Goal: Answer question/provide support: Share knowledge or assist other users

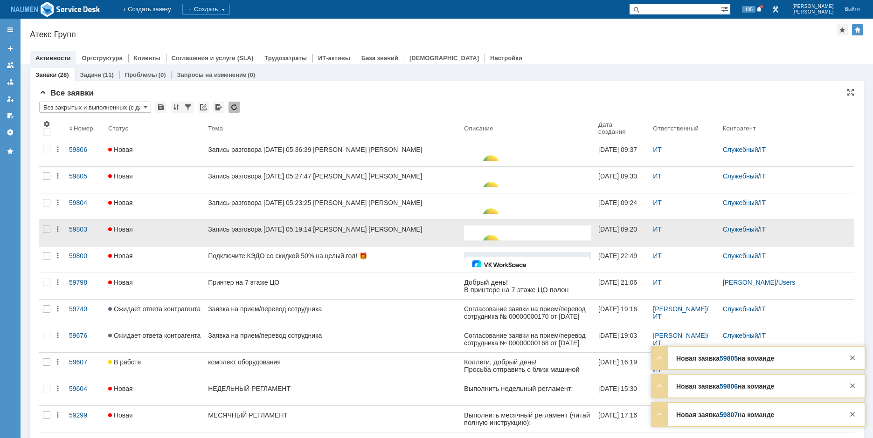
drag, startPoint x: 242, startPoint y: 236, endPoint x: 239, endPoint y: 240, distance: 4.8
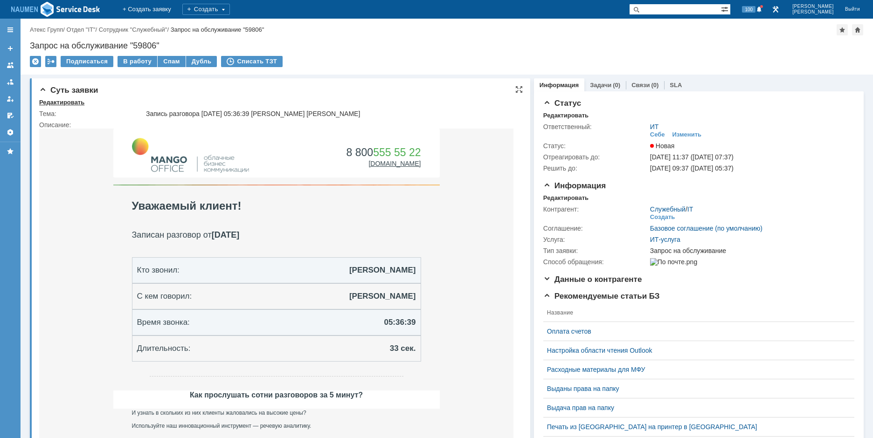
click at [67, 104] on div "Редактировать" at bounding box center [61, 102] width 45 height 7
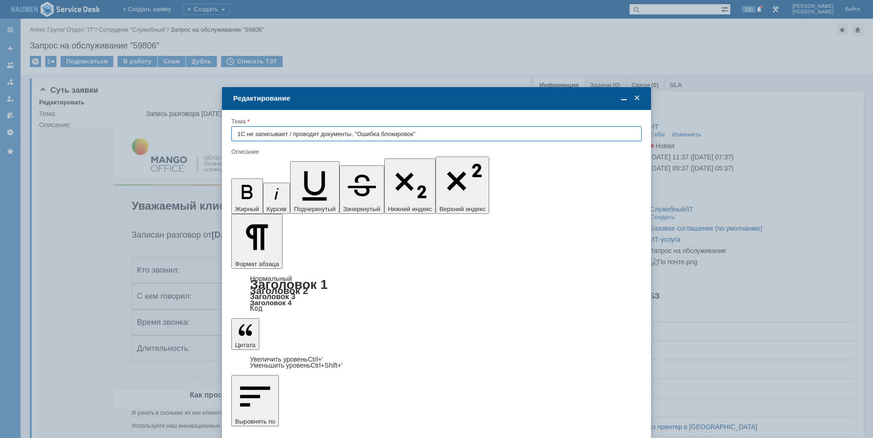
type input "1С не записывает / проводит документы. "Ошибка блокировок""
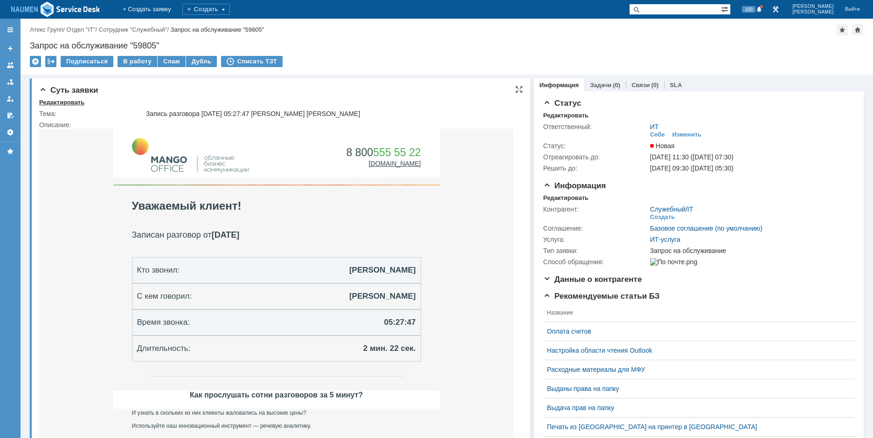
click at [65, 101] on div "Редактировать" at bounding box center [61, 102] width 45 height 7
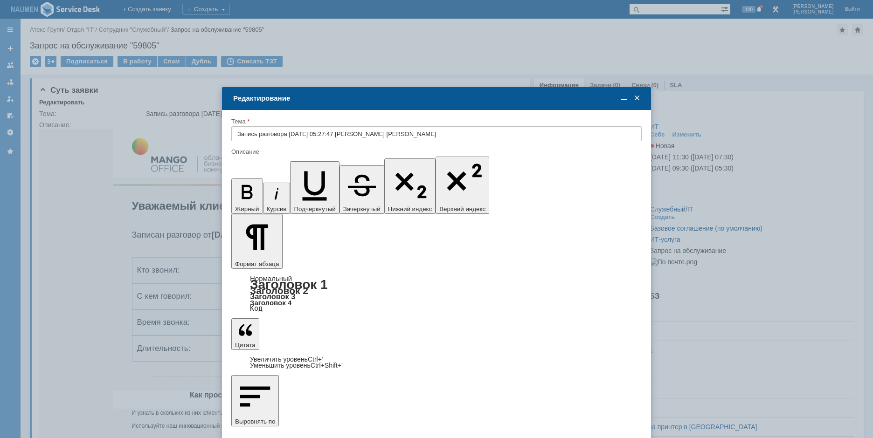
drag, startPoint x: 312, startPoint y: 338, endPoint x: 247, endPoint y: 176, distance: 174.2
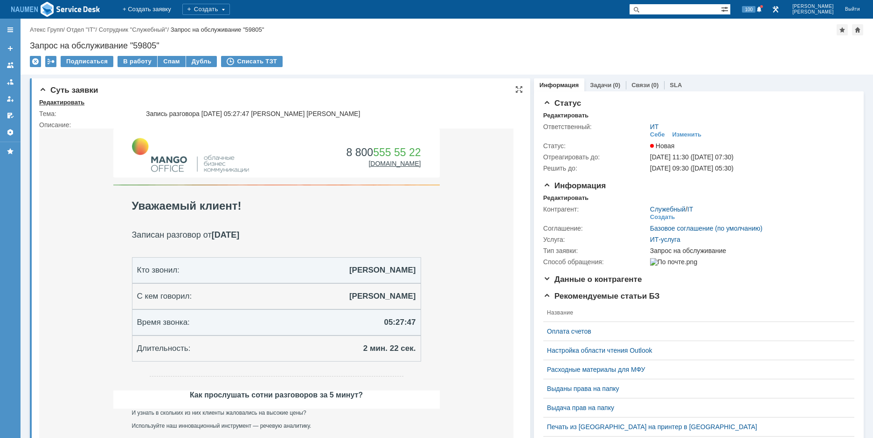
click at [71, 102] on div "Редактировать" at bounding box center [61, 102] width 45 height 7
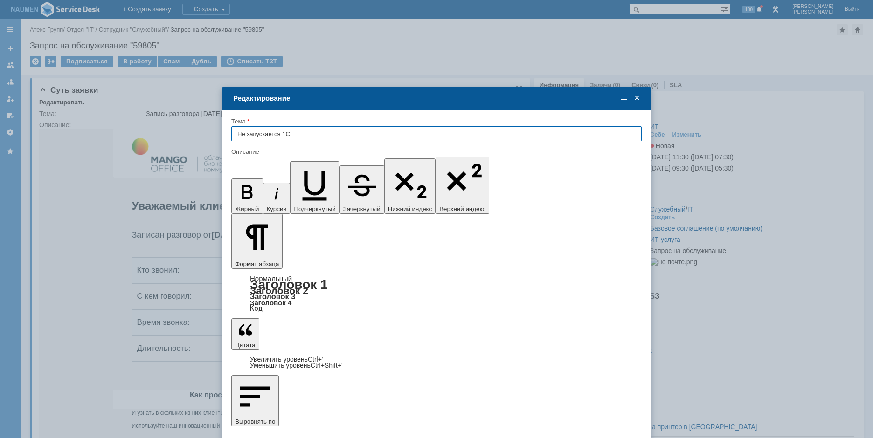
type input "Не запускается 1С"
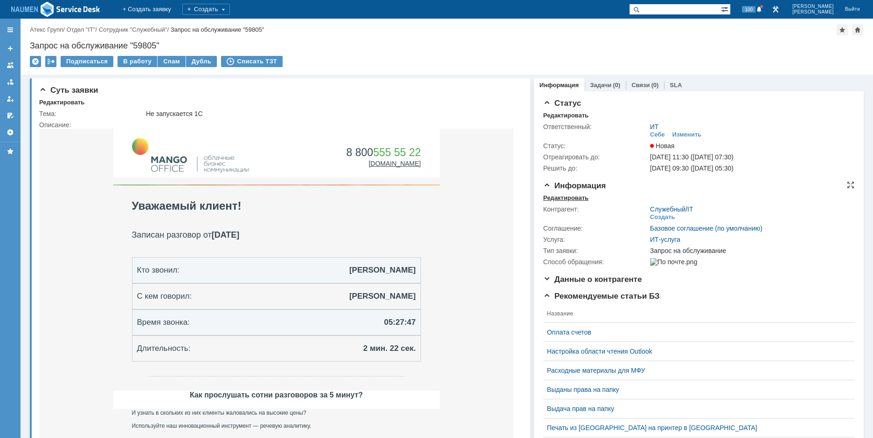
click at [572, 195] on div "Редактировать" at bounding box center [565, 198] width 45 height 7
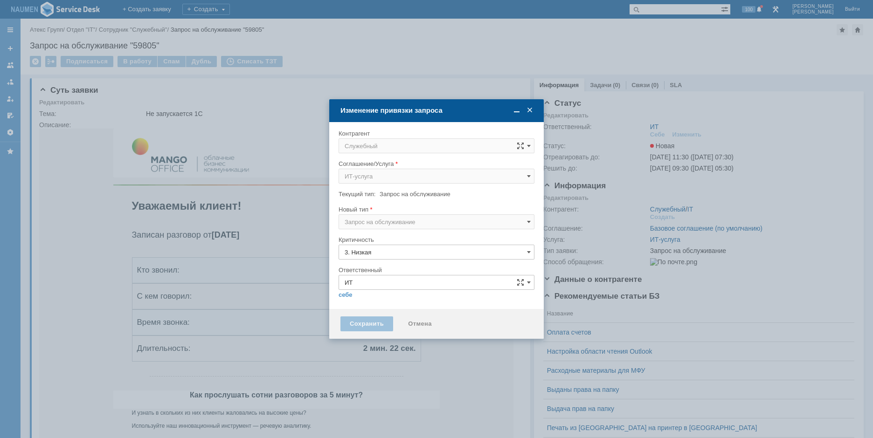
type input "[не указано]"
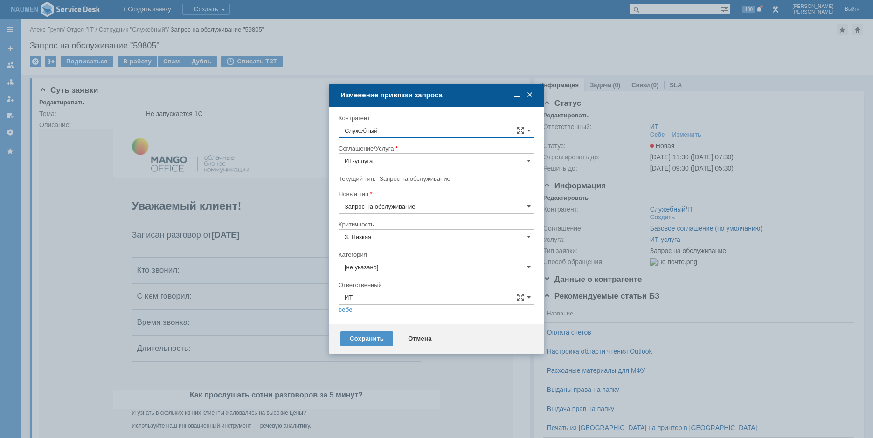
click at [393, 132] on input "Служебный" at bounding box center [437, 130] width 196 height 15
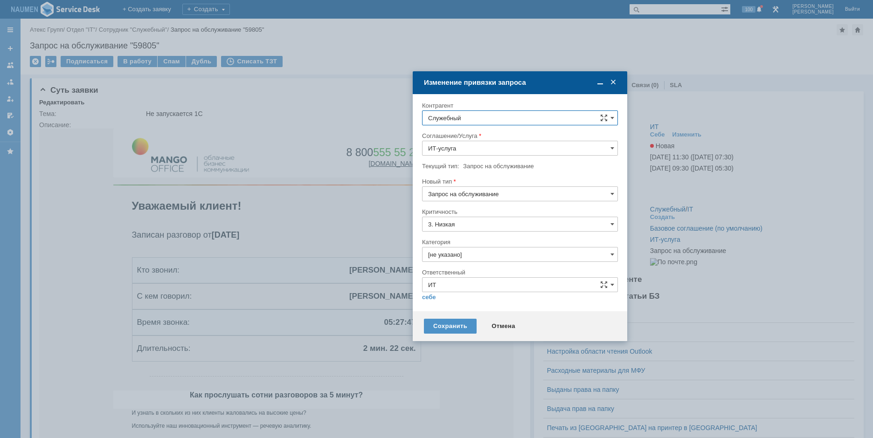
drag, startPoint x: 404, startPoint y: 98, endPoint x: 385, endPoint y: 83, distance: 24.6
click at [424, 83] on div "Изменение привязки запроса" at bounding box center [521, 82] width 194 height 8
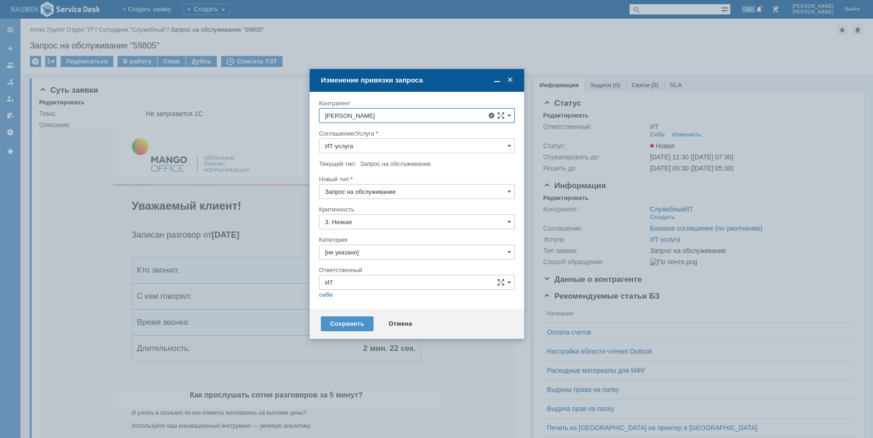
scroll to position [129, 0]
click at [392, 254] on span "Тимофеев Сергей" at bounding box center [384, 256] width 50 height 7
type input "Тимофеев Сергей"
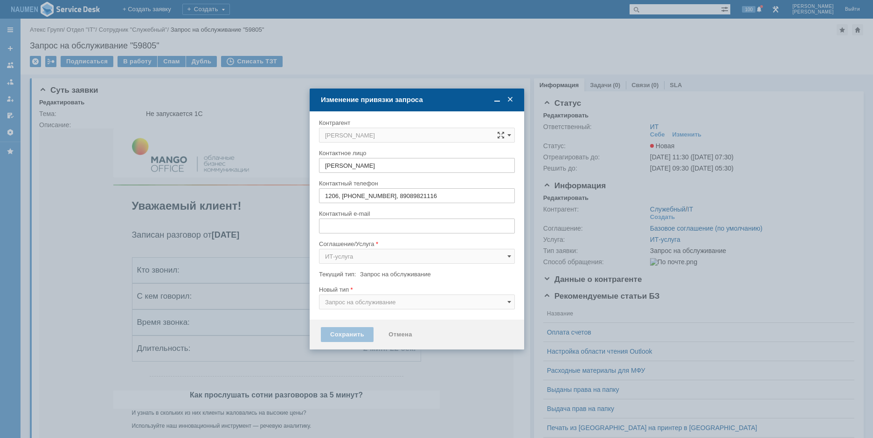
type input "s.timofeev@atex-gr.com"
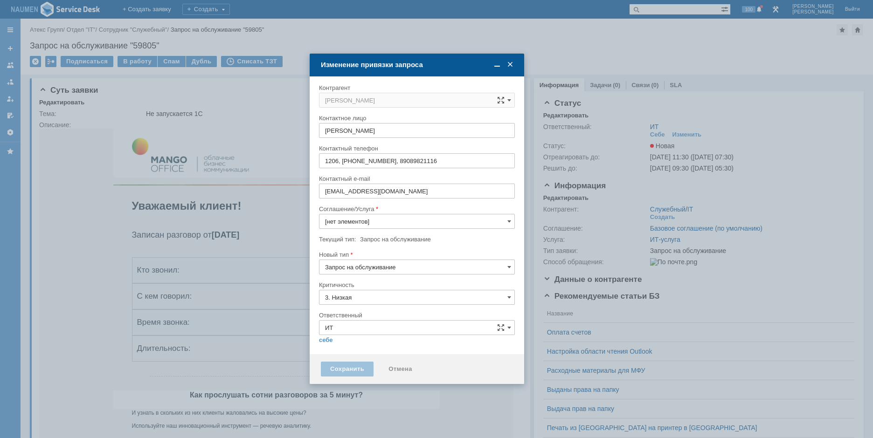
type input "ИТ-услуга"
type input "[не указано]"
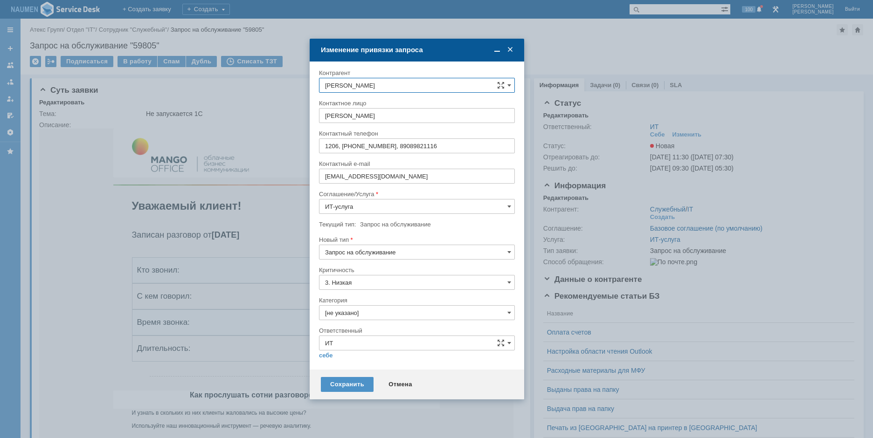
click at [362, 258] on input "Запрос на обслуживание" at bounding box center [417, 252] width 196 height 15
click at [348, 299] on span "Инцидент" at bounding box center [417, 300] width 184 height 7
type input "Инцидент"
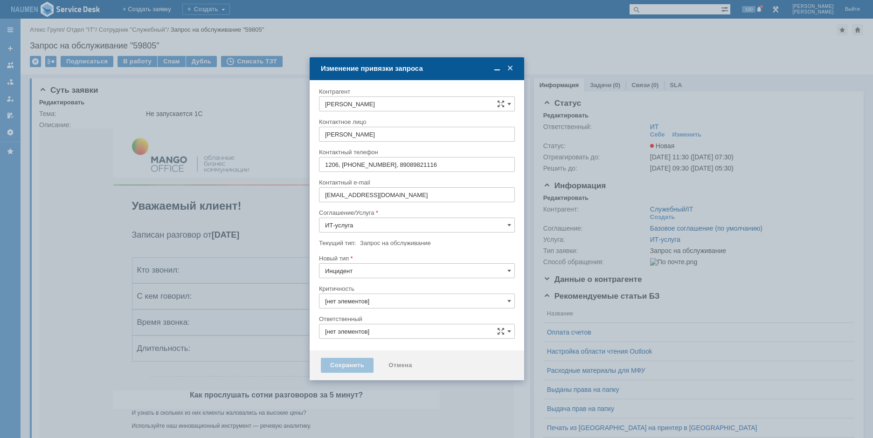
type input "ИТ"
type input "3. Низкая"
type input "[не указано]"
type input "Инцидент"
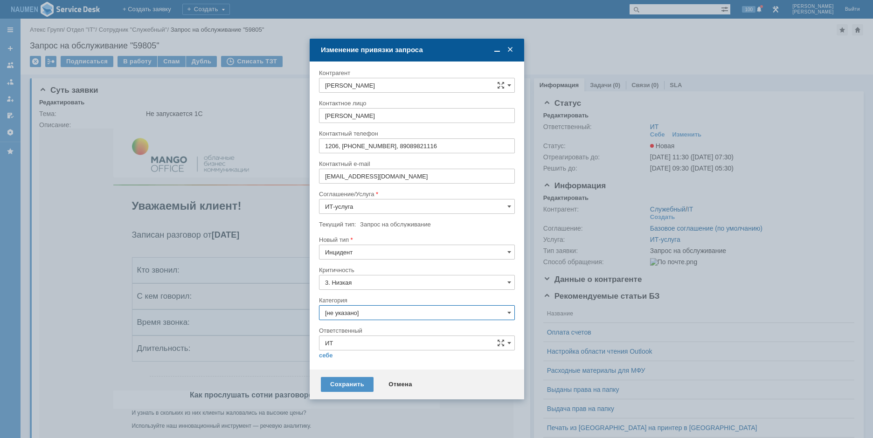
click at [360, 312] on input "[не указано]" at bounding box center [417, 313] width 196 height 15
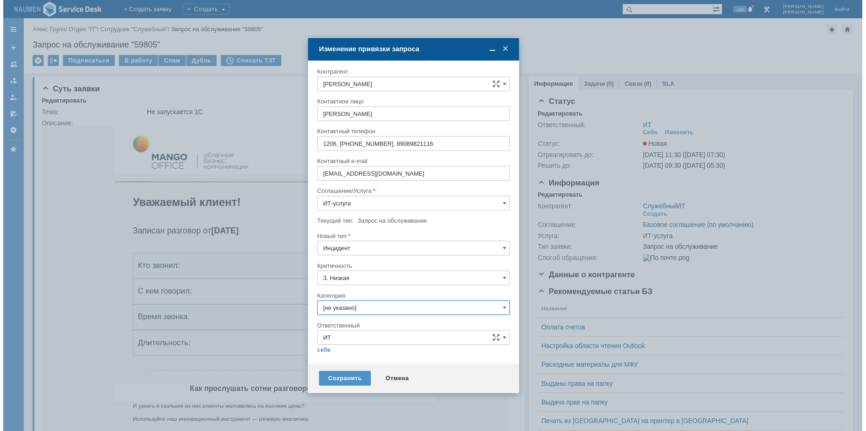
scroll to position [15, 0]
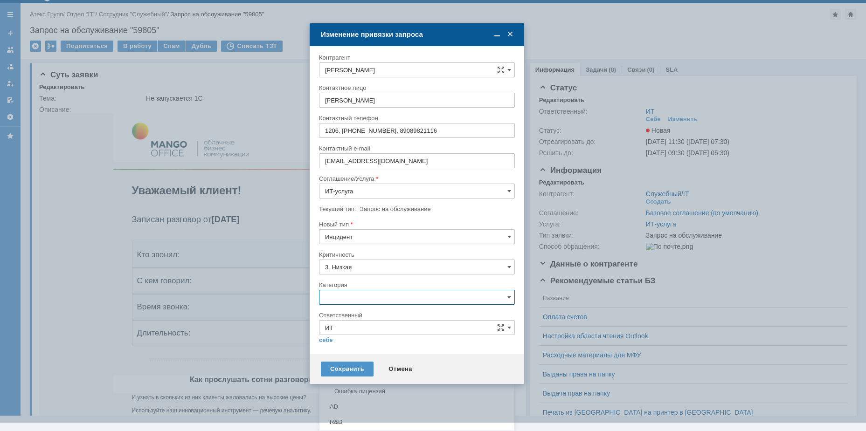
click at [347, 374] on span "Не запускается 1С" at bounding box center [417, 376] width 184 height 7
type input "Не запускается 1С"
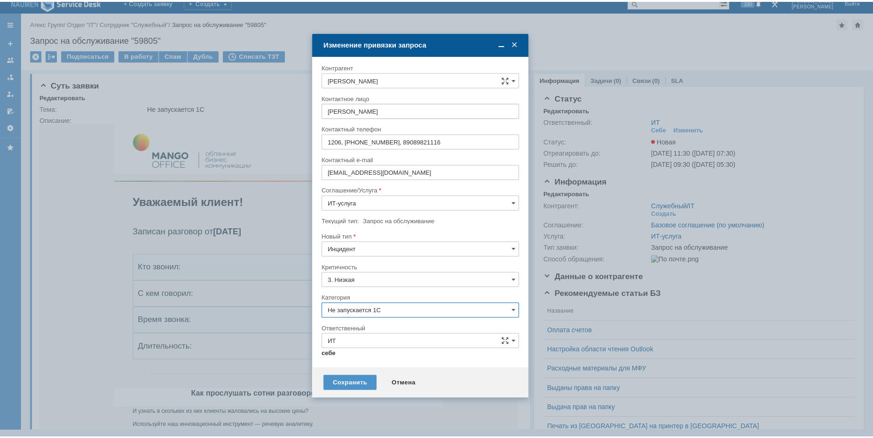
scroll to position [0, 0]
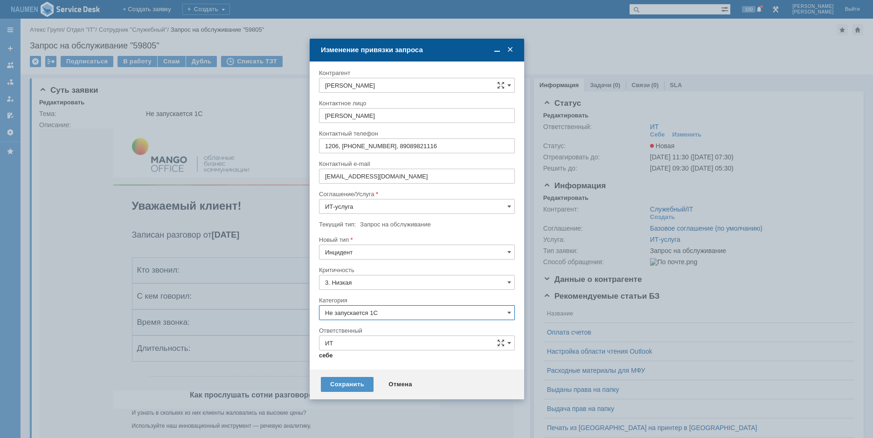
click at [323, 354] on link "себе" at bounding box center [326, 355] width 14 height 7
type input "[PERSON_NAME]"
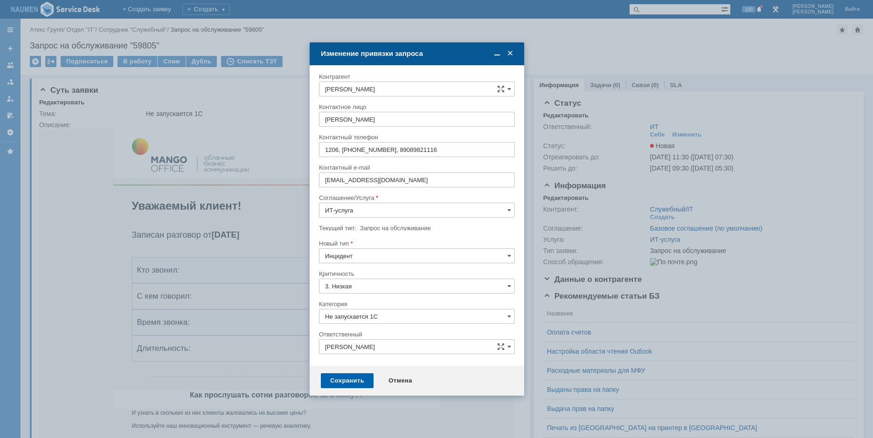
type input "Не запускается 1С"
click at [353, 382] on div "Сохранить" at bounding box center [347, 381] width 53 height 15
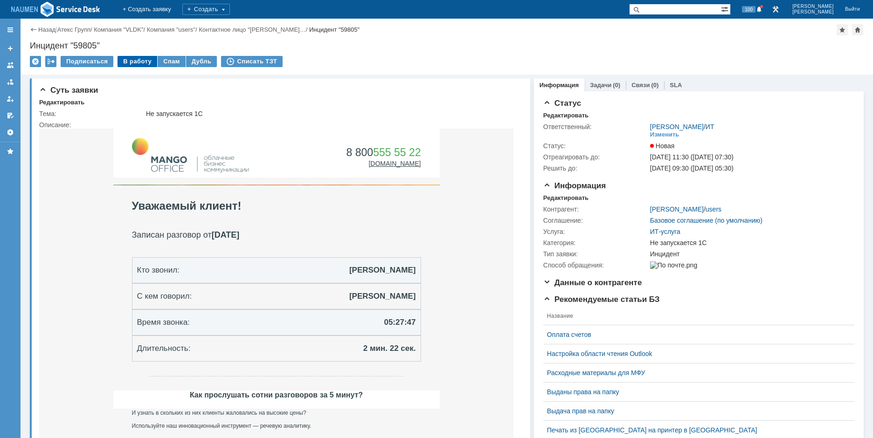
click at [139, 64] on div "В работу" at bounding box center [138, 61] width 40 height 11
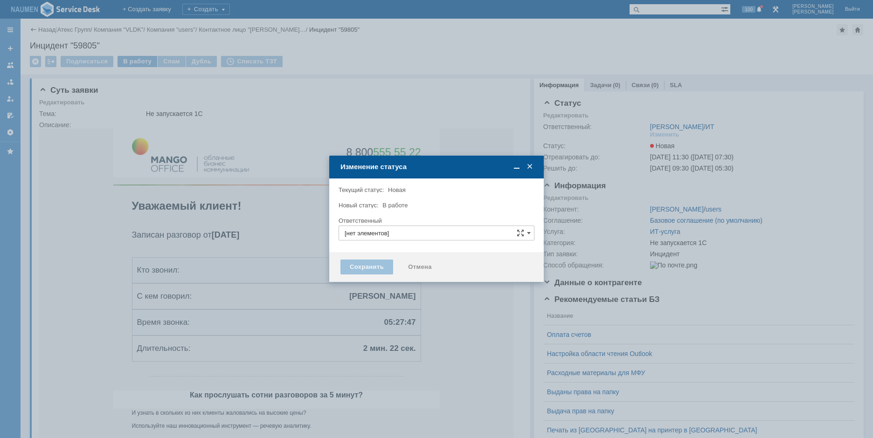
type input "[PERSON_NAME]"
type input "Не запускается 1С"
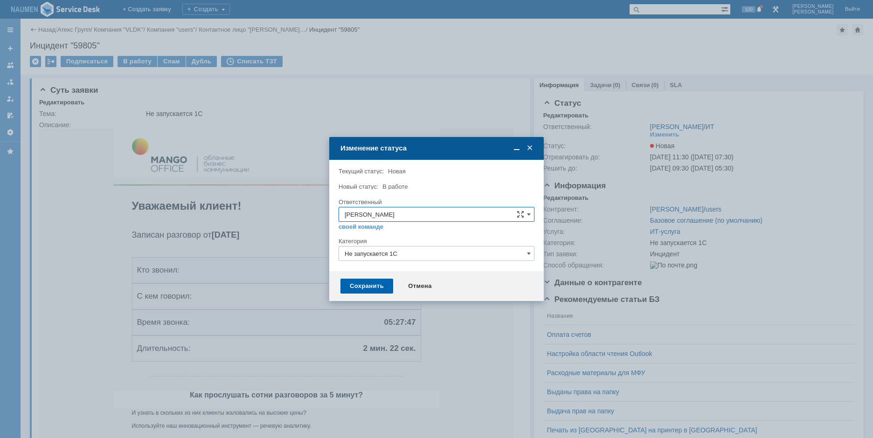
click at [366, 291] on div "Сохранить" at bounding box center [366, 286] width 53 height 15
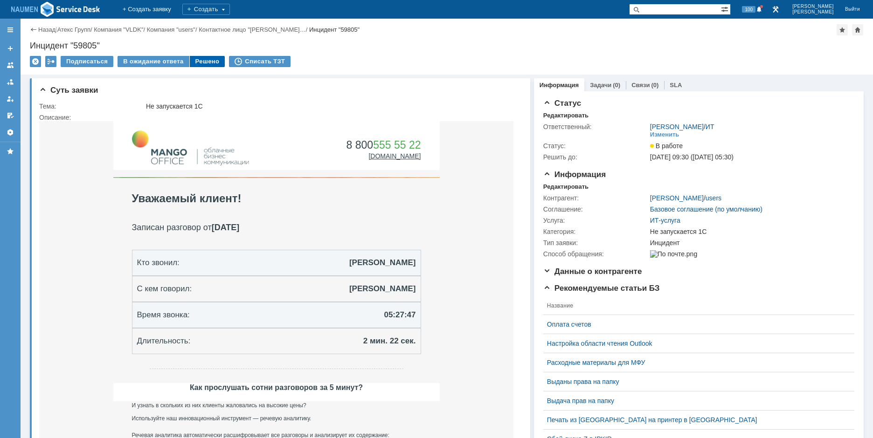
click at [210, 58] on div "Решено" at bounding box center [207, 61] width 35 height 11
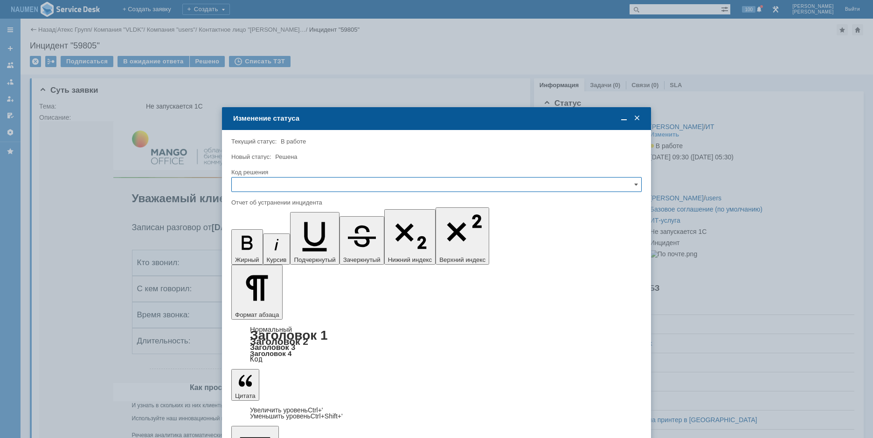
click at [297, 185] on input "text" at bounding box center [436, 184] width 410 height 15
click at [266, 251] on span "Решено" at bounding box center [436, 247] width 398 height 7
type input "Решено"
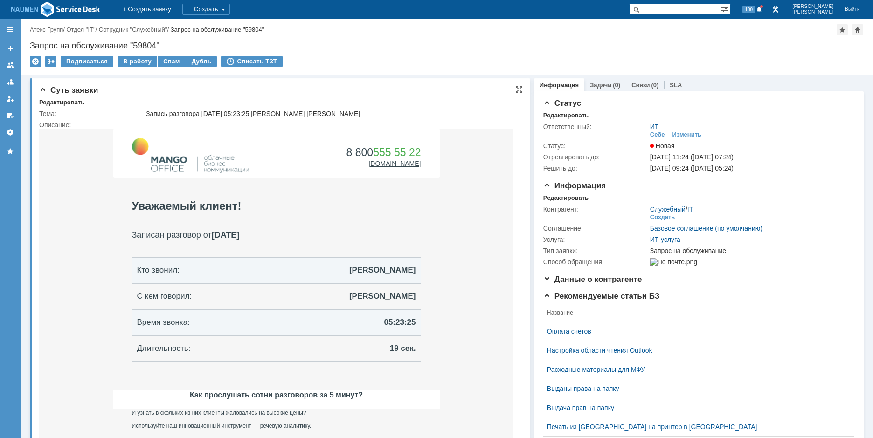
click at [66, 102] on div "Редактировать" at bounding box center [61, 102] width 45 height 7
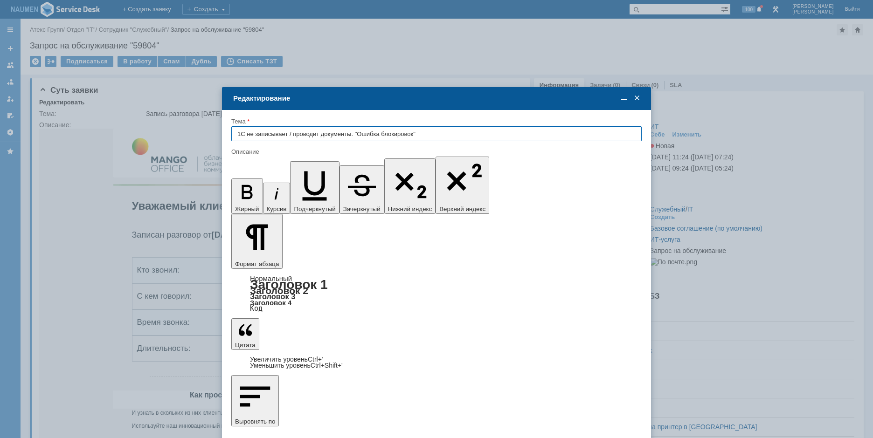
type input "1С не записывает / проводит документы. "Ошибка блокировок""
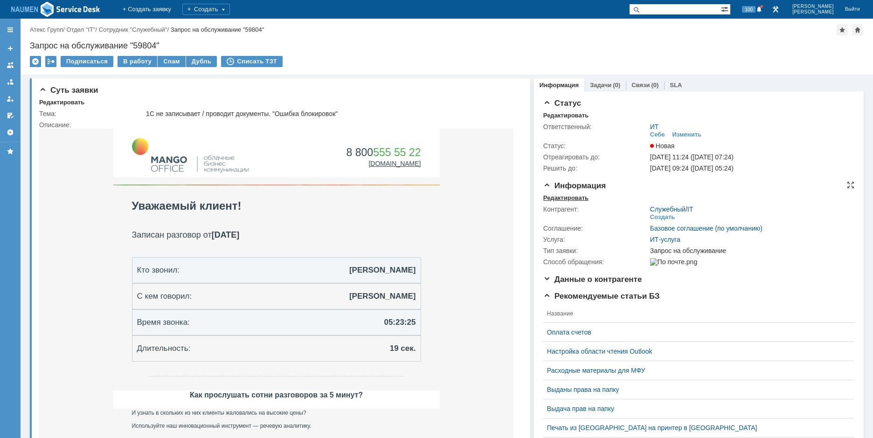
click at [549, 197] on div "Редактировать" at bounding box center [565, 198] width 45 height 7
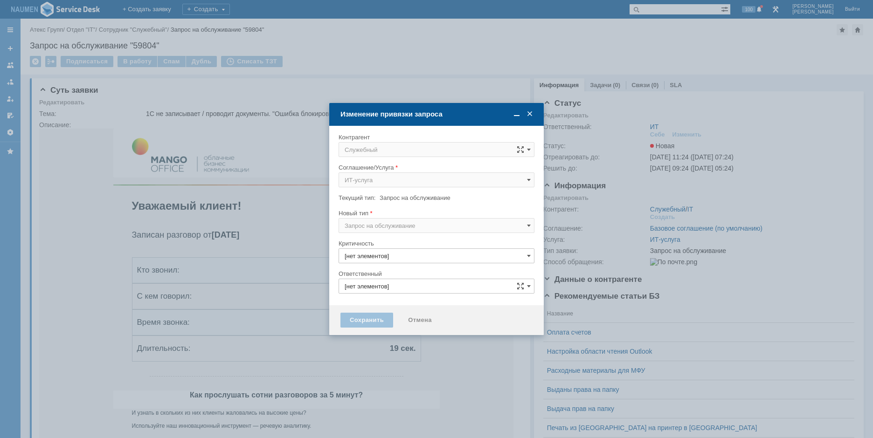
type input "3. Низкая"
type input "ИТ"
type input "[не указано]"
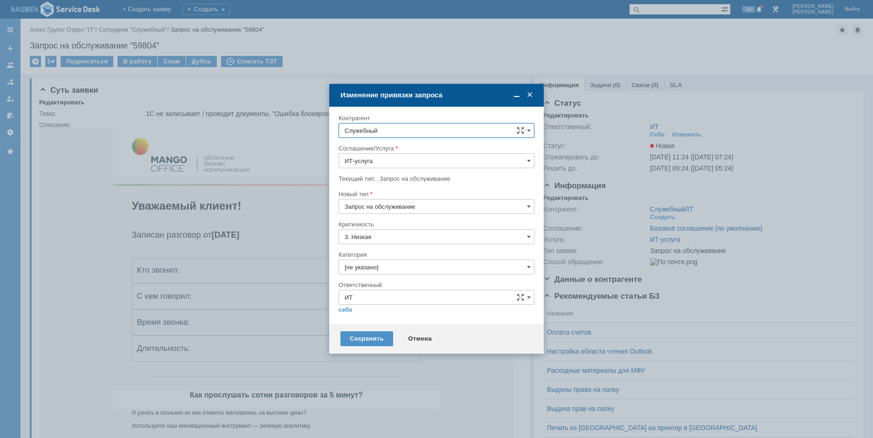
click at [383, 131] on input "Служебный" at bounding box center [437, 130] width 196 height 15
click at [398, 215] on span "Безносов Владимир" at bounding box center [403, 215] width 50 height 7
type input "Безносов Владимир"
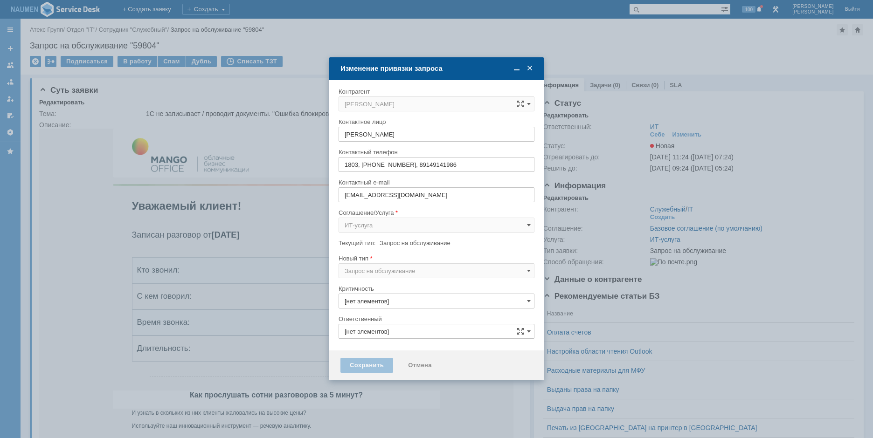
type input "3. Низкая"
type input "ИТ"
type input "[не указано]"
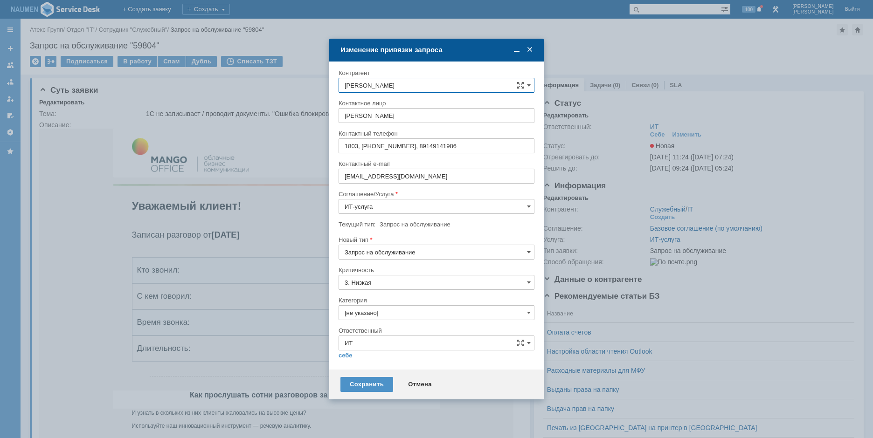
click at [387, 255] on input "Запрос на обслуживание" at bounding box center [437, 252] width 196 height 15
click at [372, 298] on div "Инцидент" at bounding box center [436, 300] width 195 height 15
type input "Инцидент"
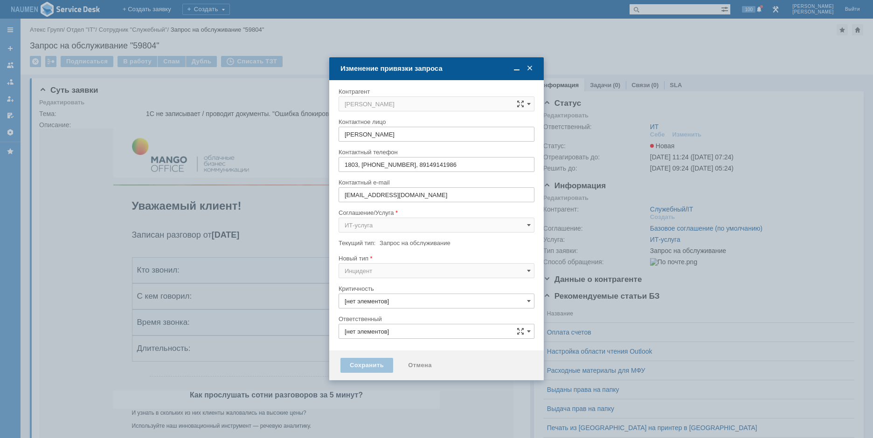
type input "ИТ"
type input "3. Низкая"
type input "[не указано]"
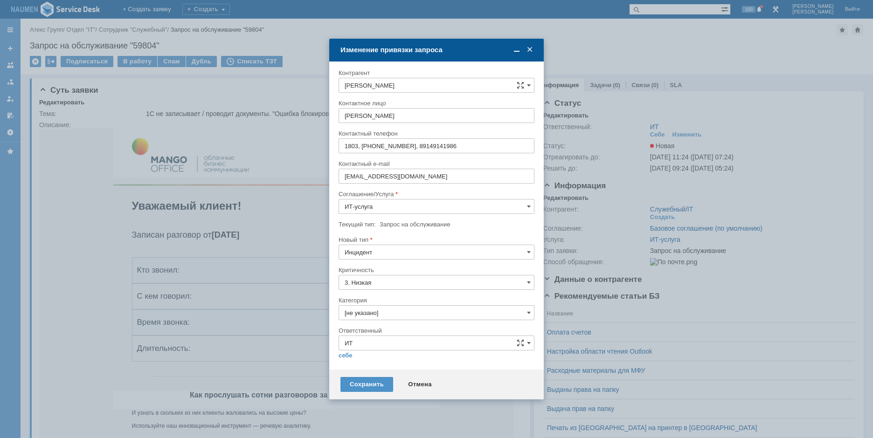
type input "Инцидент"
click at [371, 312] on input "[не указано]" at bounding box center [437, 313] width 196 height 15
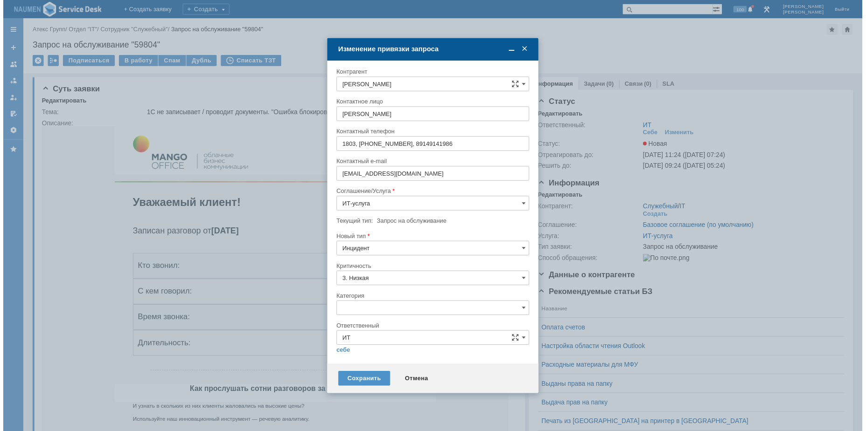
scroll to position [15, 0]
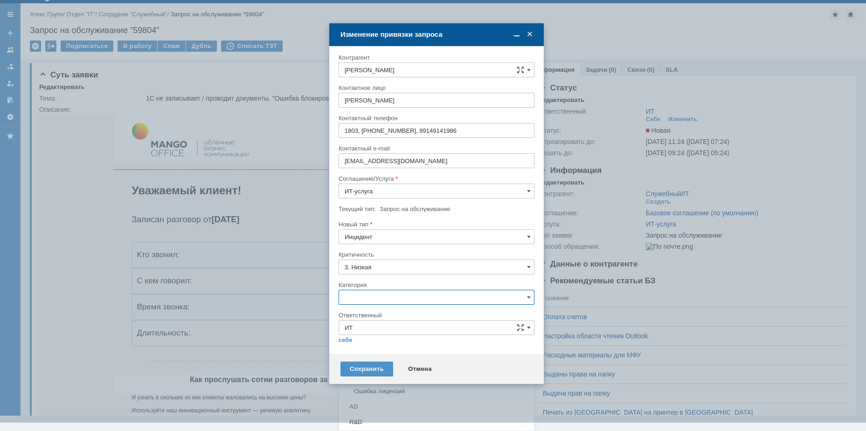
click at [386, 341] on div "Внутренние ошибки 1С" at bounding box center [436, 345] width 195 height 15
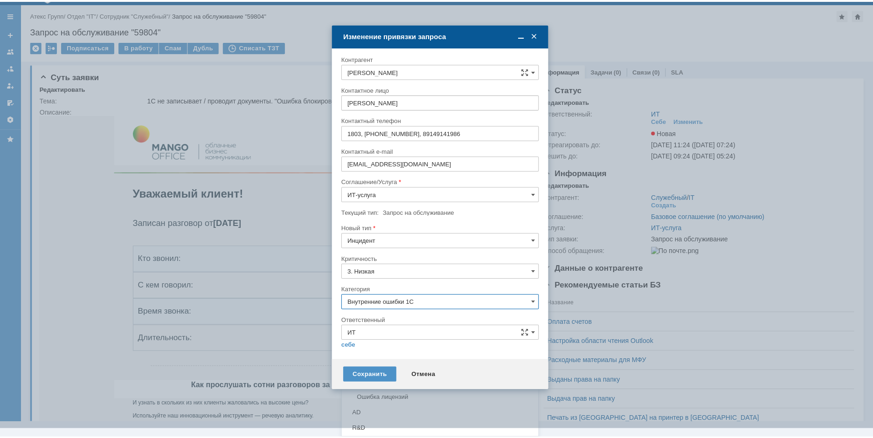
scroll to position [0, 0]
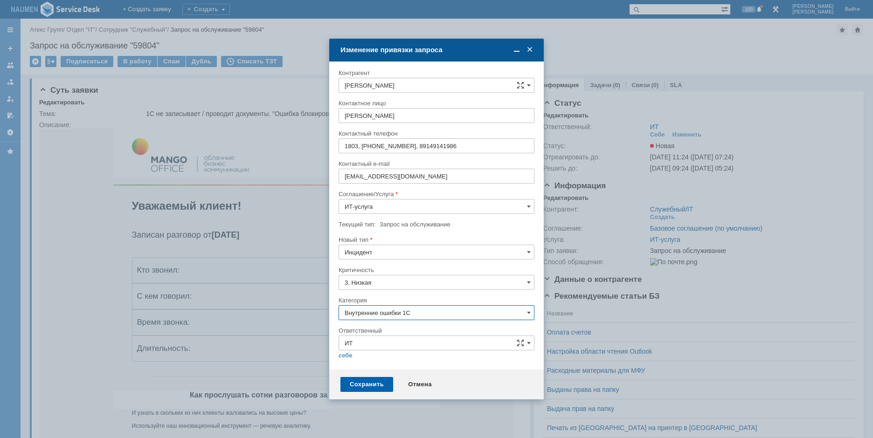
type input "Внутренние ошибки 1С"
click at [371, 385] on div "Сохранить" at bounding box center [366, 384] width 53 height 15
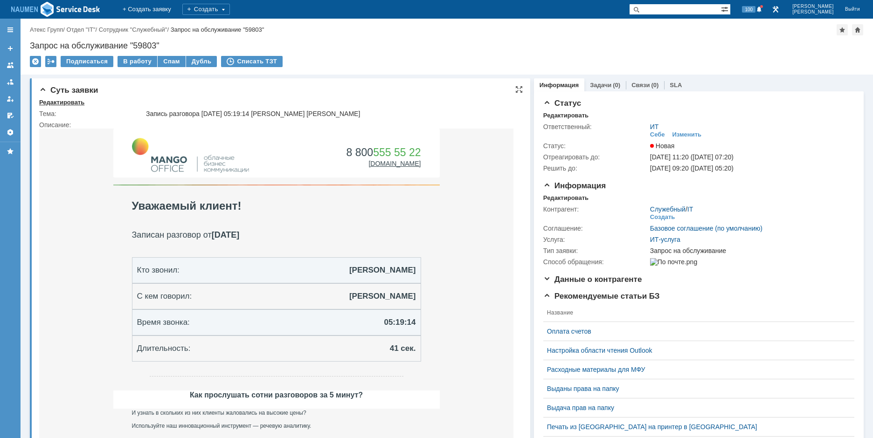
click at [72, 104] on div "Редактировать" at bounding box center [61, 102] width 45 height 7
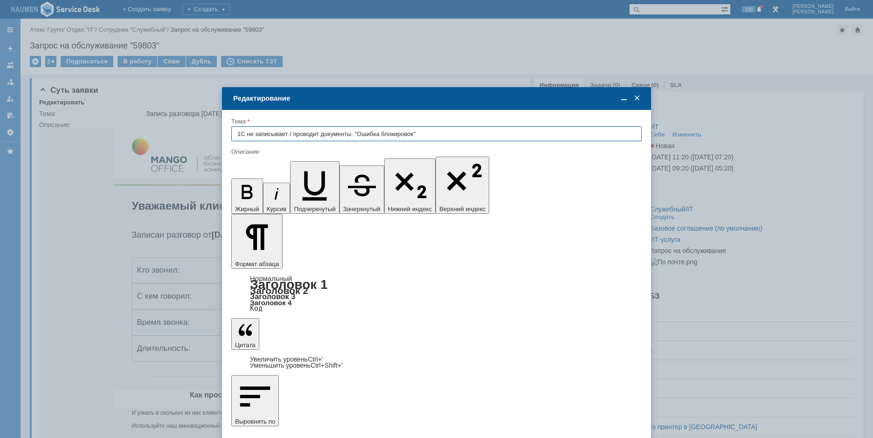
type input "1С не записывает / проводит документы. "Ошибка блокировок""
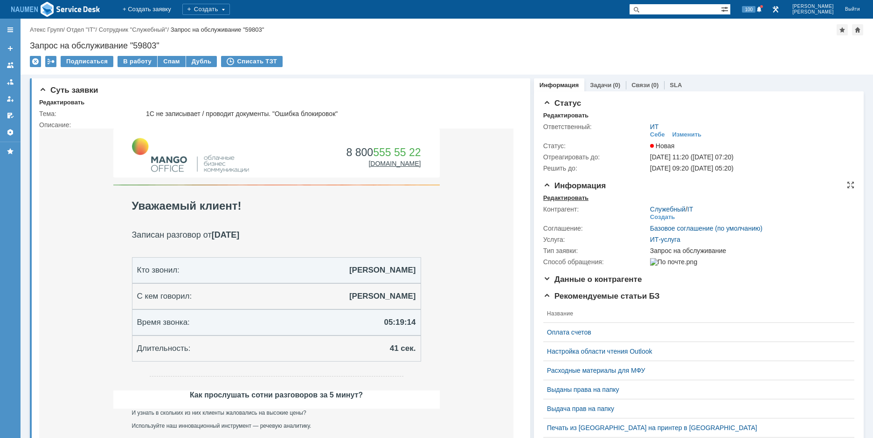
click at [559, 197] on div "Редактировать" at bounding box center [565, 198] width 45 height 7
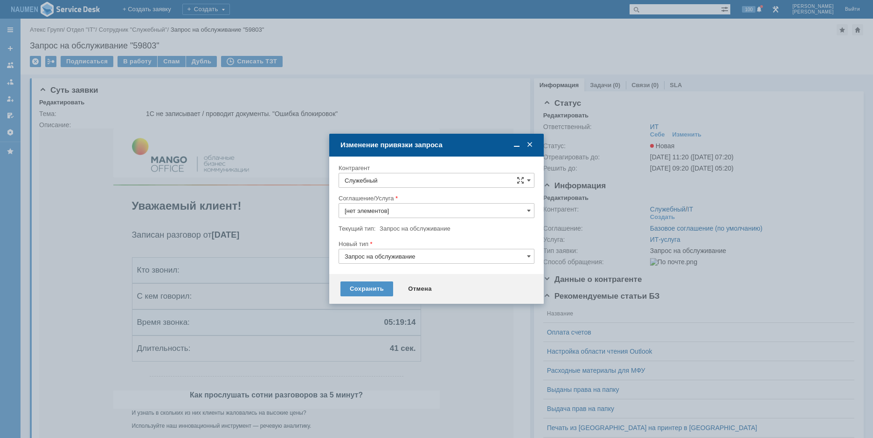
type input "ИТ-услуга"
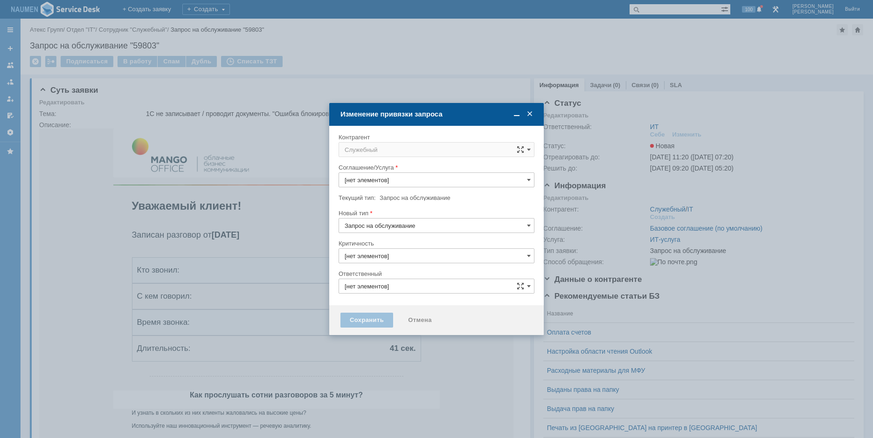
type input "3. Низкая"
type input "ИТ"
type input "[не указано]"
type input "ИТ-услуга"
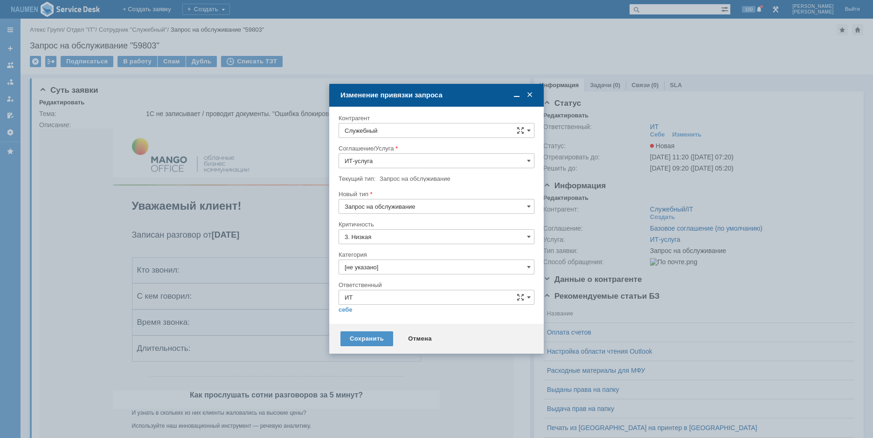
click at [392, 132] on input "Служебный" at bounding box center [437, 130] width 196 height 15
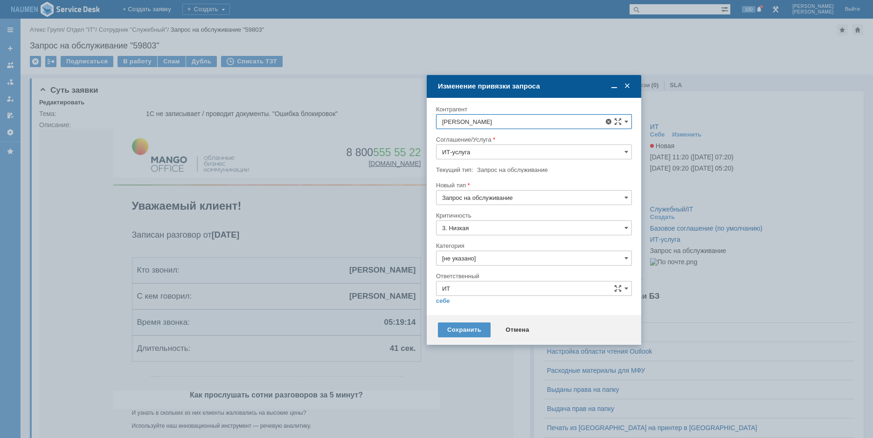
drag, startPoint x: 464, startPoint y: 98, endPoint x: 570, endPoint y: 85, distance: 106.2
click at [570, 85] on div "Изменение привязки запроса" at bounding box center [535, 86] width 194 height 8
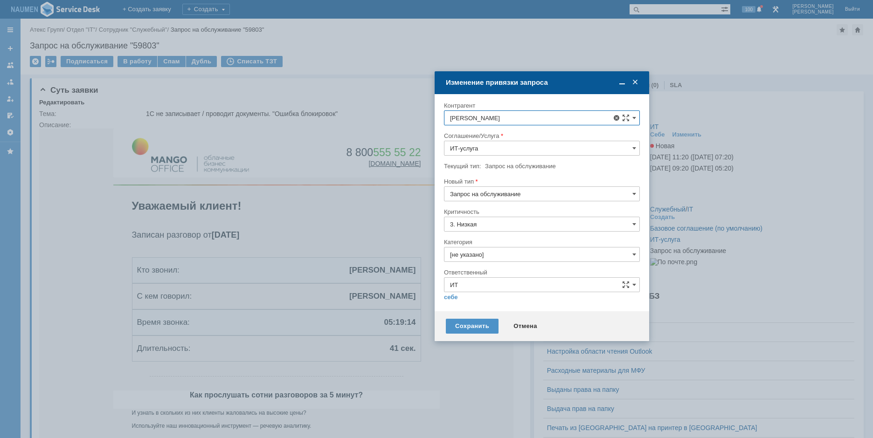
type input "Иванова"
click at [496, 252] on input "[не указано]" at bounding box center [542, 254] width 196 height 15
type input "Служебный"
click at [532, 196] on input "Запрос на обслуживание" at bounding box center [542, 194] width 196 height 15
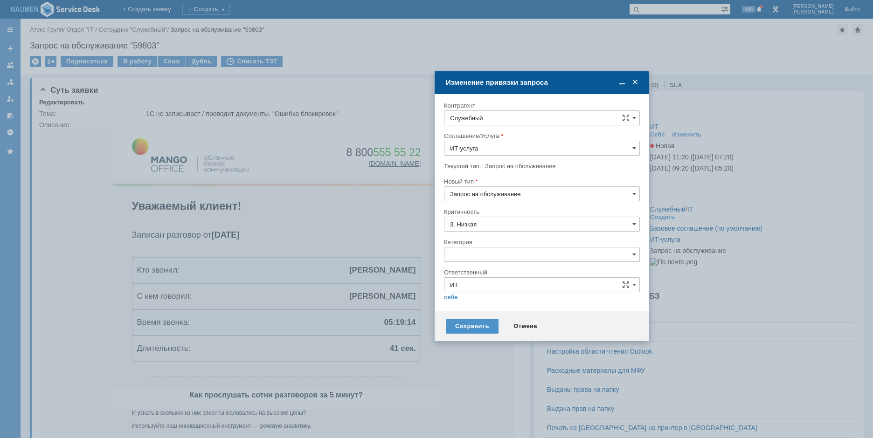
type input "[не указано]"
click at [511, 126] on div at bounding box center [542, 128] width 196 height 7
click at [512, 121] on input "Служебный" at bounding box center [542, 118] width 196 height 15
type input "Запрос на обслуживание"
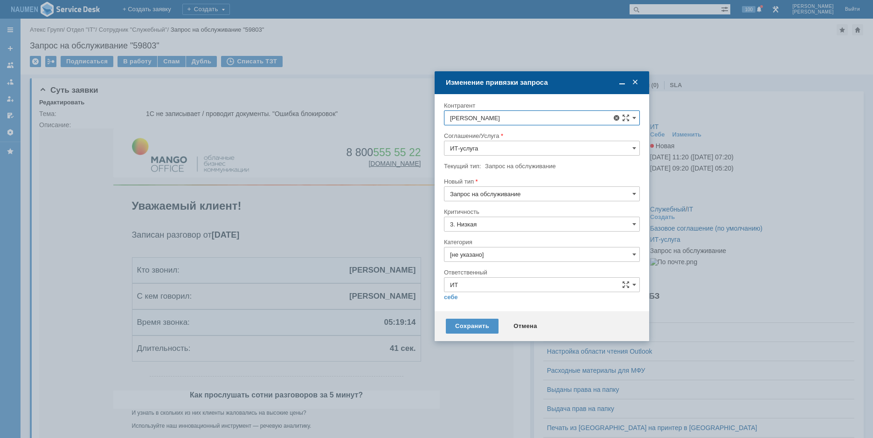
click at [527, 258] on div "Иванова Елена" at bounding box center [559, 258] width 150 height 7
type input "Иванова Елена"
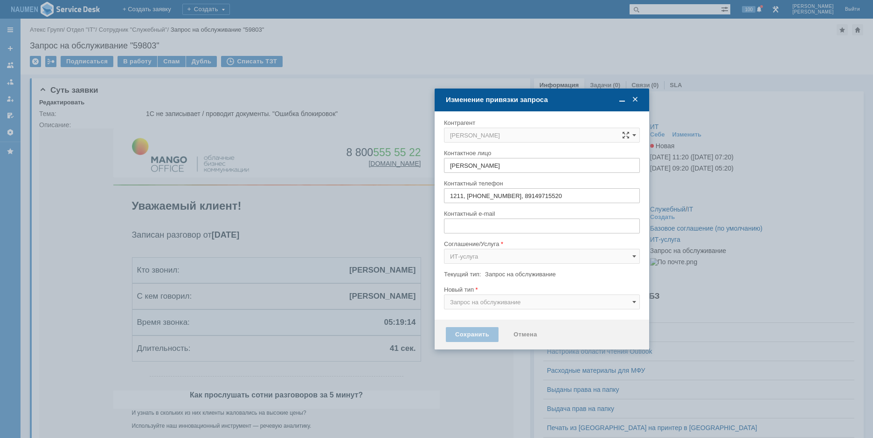
type input "el.ivanova@atex-gr.com"
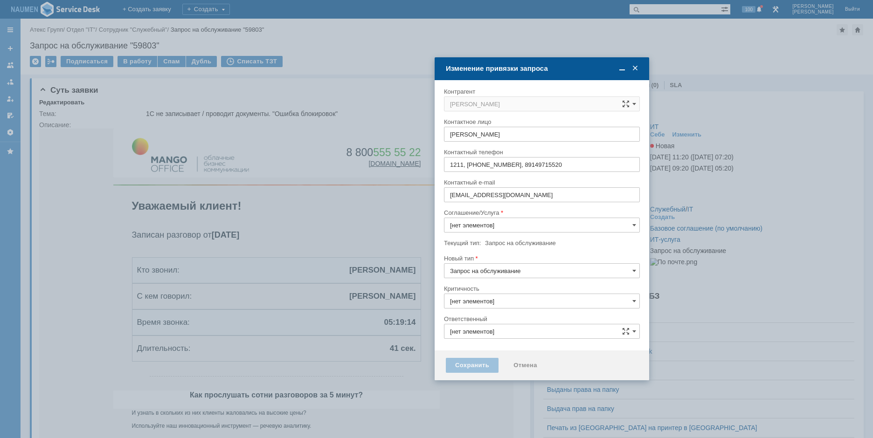
type input "3. Низкая"
type input "ИТ-услуга"
type input "ИТ"
type input "[не указано]"
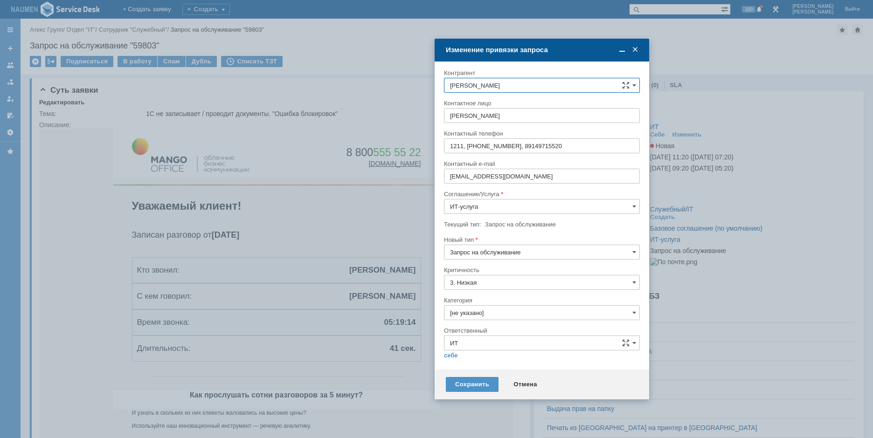
click at [505, 251] on input "Запрос на обслуживание" at bounding box center [542, 252] width 196 height 15
click at [477, 299] on span "Инцидент" at bounding box center [542, 300] width 184 height 7
type input "Инцидент"
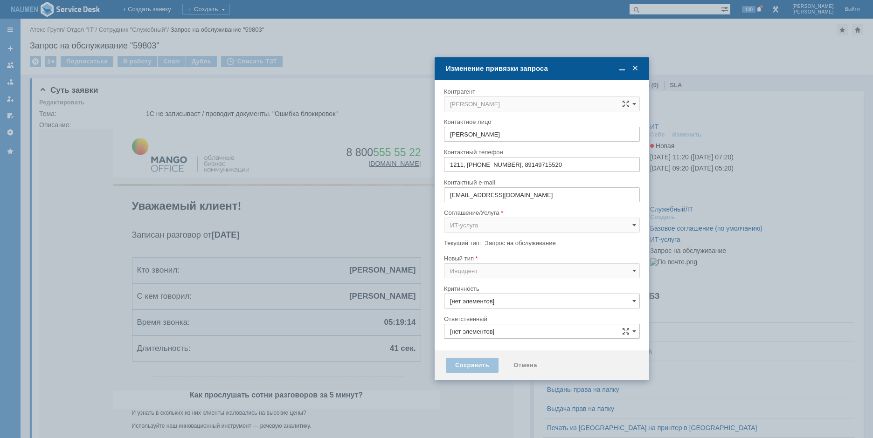
type input "ИТ"
type input "3. Низкая"
type input "[не указано]"
type input "Инцидент"
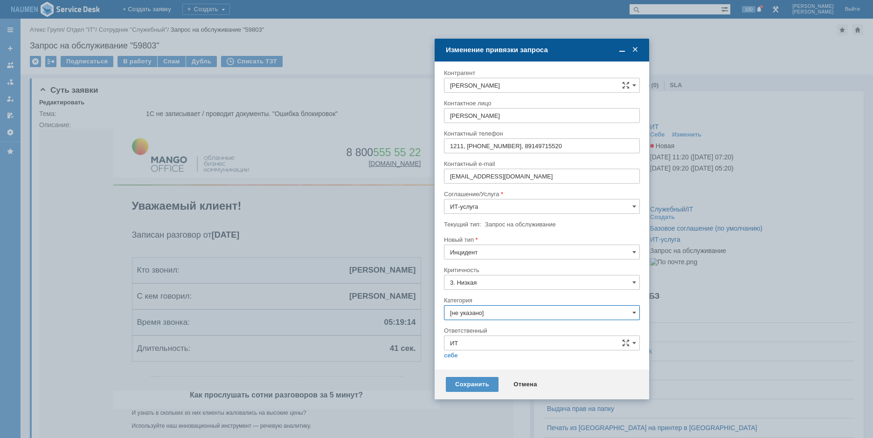
click at [474, 312] on input "[не указано]" at bounding box center [542, 313] width 196 height 15
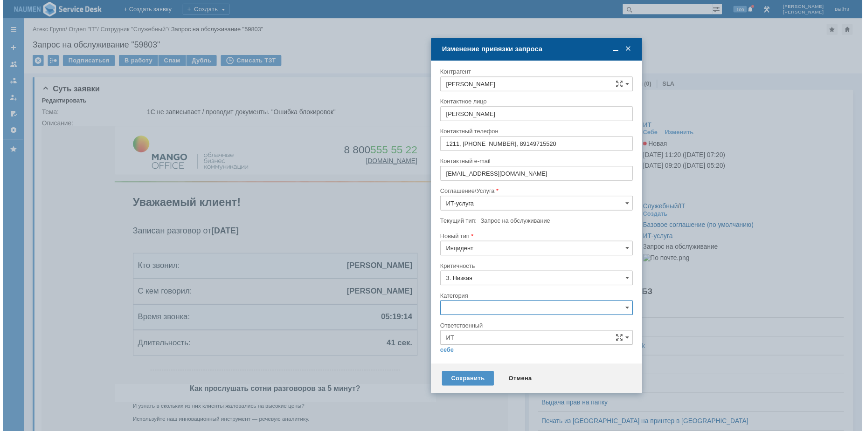
scroll to position [15, 0]
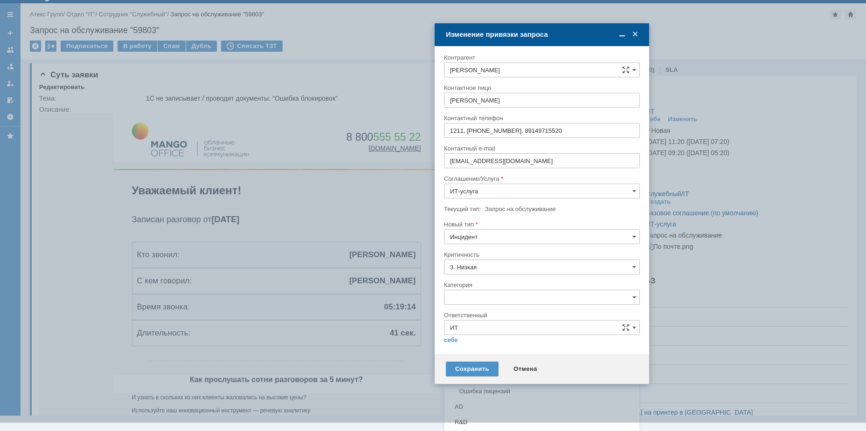
click at [479, 344] on span "Внутренние ошибки 1С" at bounding box center [542, 345] width 184 height 7
type input "Внутренние ошибки 1С"
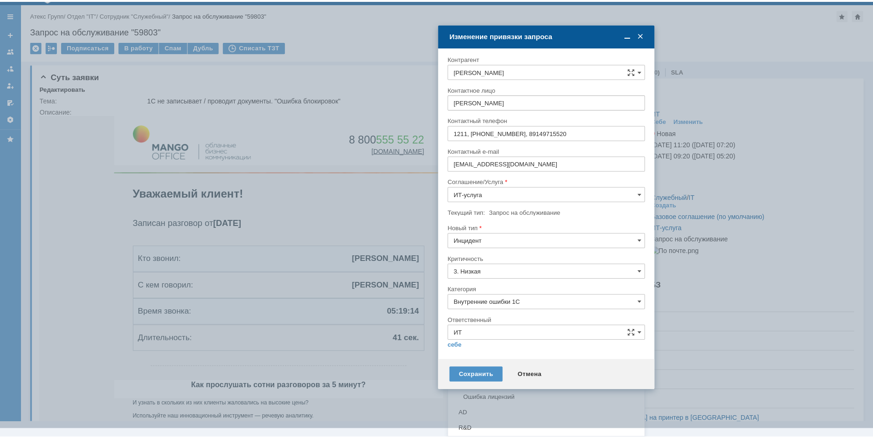
scroll to position [0, 0]
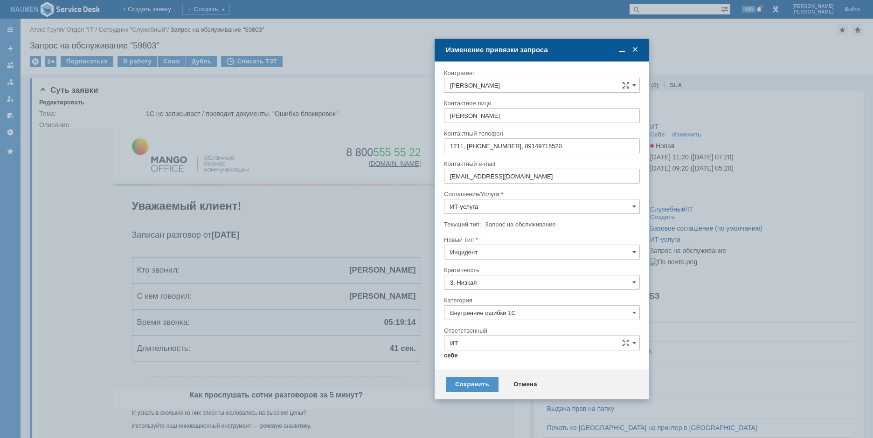
click at [455, 355] on link "себе" at bounding box center [451, 355] width 14 height 7
type input "[PERSON_NAME]"
type input "Внутренние ошибки 1С"
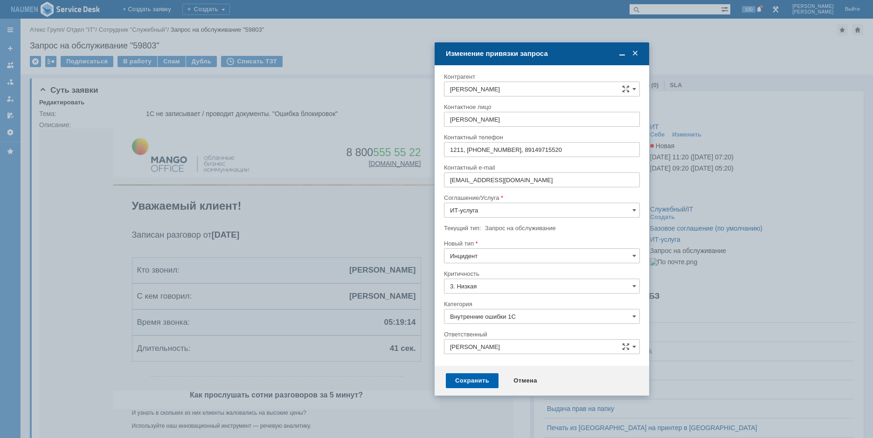
click at [462, 381] on div "Сохранить" at bounding box center [472, 381] width 53 height 15
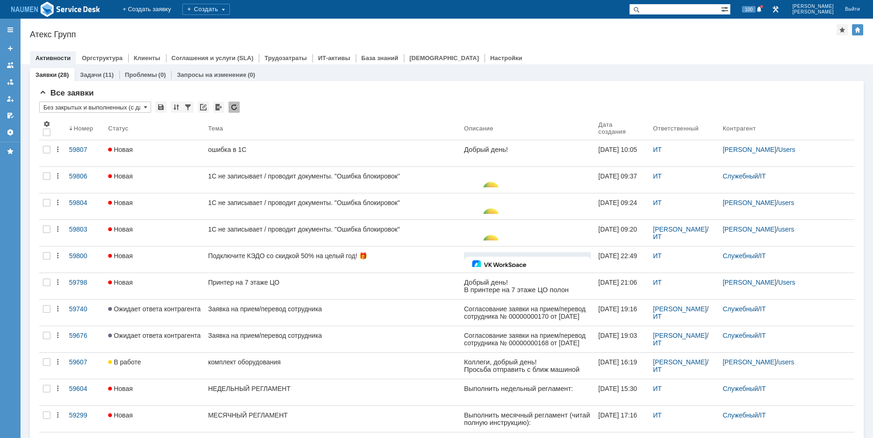
click at [704, 42] on div "Назад | Атекс Групп Атекс Групп root$101 Активности Оргструктура Клиенты Соглаш…" at bounding box center [447, 42] width 853 height 46
click at [718, 37] on div "Атекс Групп" at bounding box center [433, 34] width 807 height 9
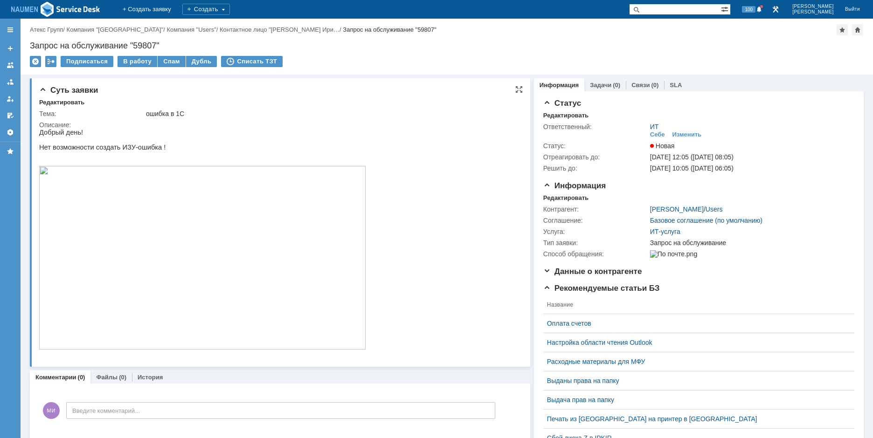
click at [190, 242] on img at bounding box center [202, 258] width 326 height 184
click at [562, 116] on div "Редактировать" at bounding box center [565, 115] width 45 height 7
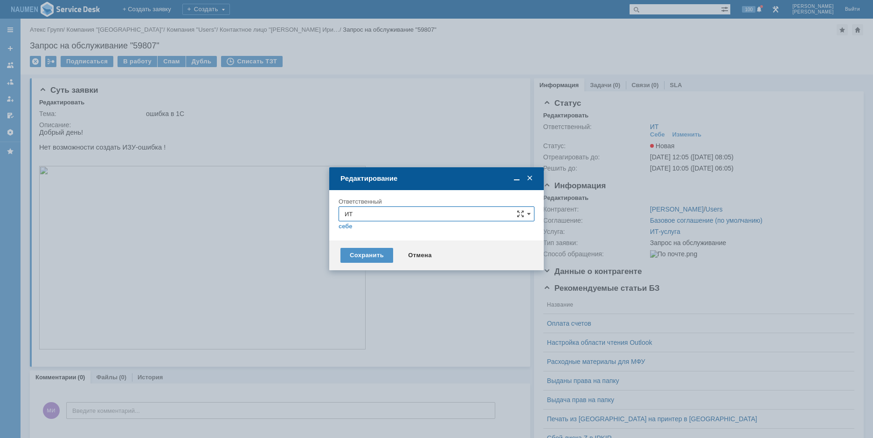
click at [388, 218] on input "ИТ" at bounding box center [437, 214] width 196 height 15
click at [363, 327] on div "АСУ" at bounding box center [436, 323] width 195 height 15
click at [347, 251] on div "Сохранить" at bounding box center [366, 255] width 53 height 15
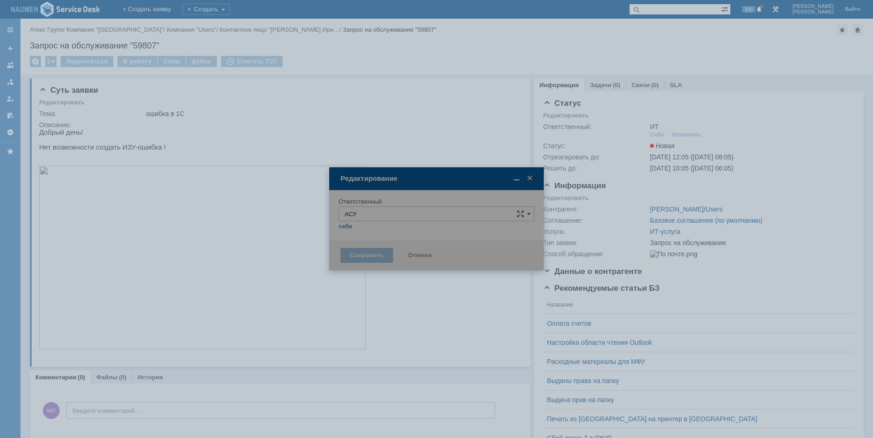
type input "АСУ"
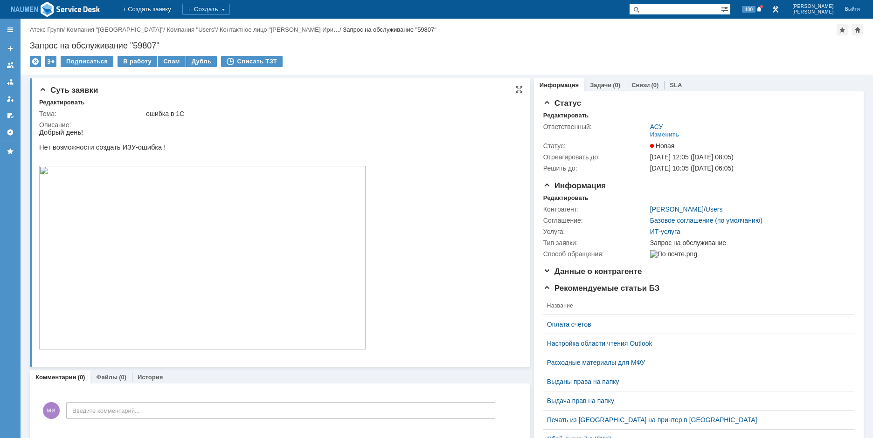
click at [208, 264] on img at bounding box center [202, 258] width 326 height 184
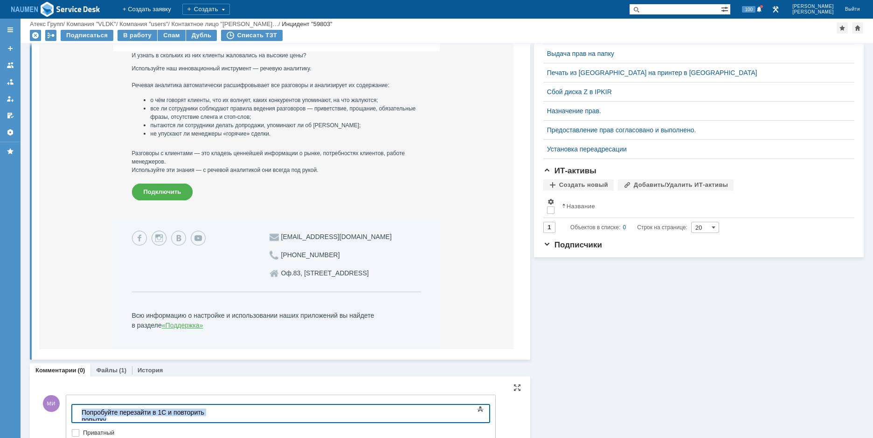
copy div "Попробуйте перезайти в 1С и повторить попытку"
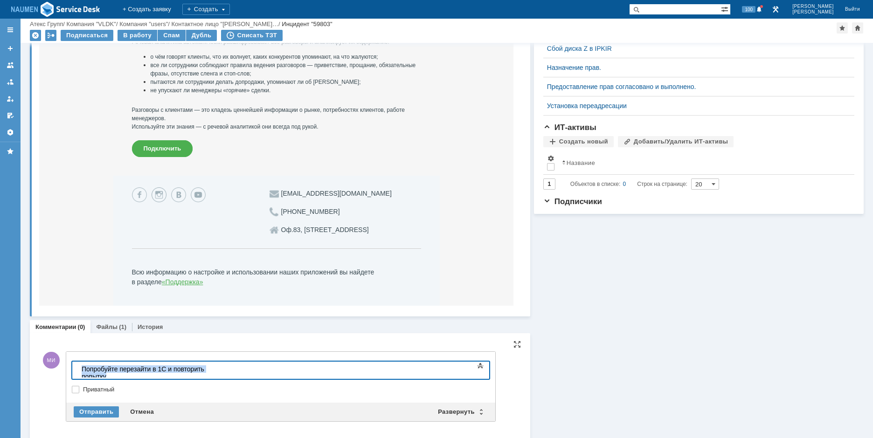
scroll to position [375, 0]
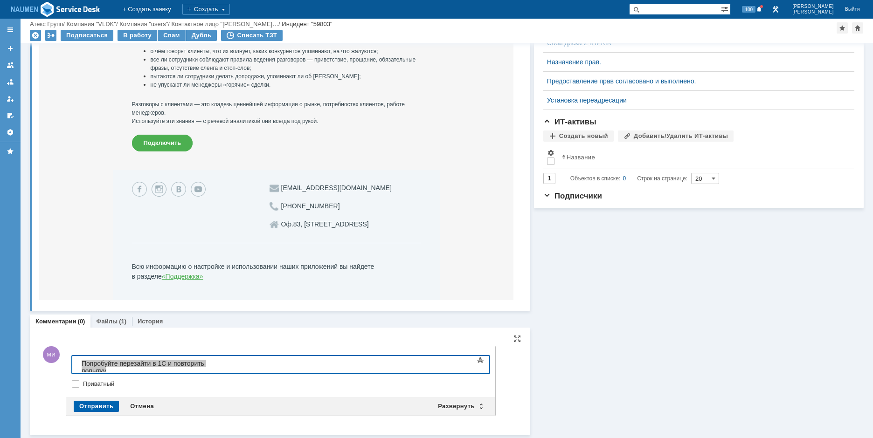
click at [88, 410] on div "Отправить" at bounding box center [96, 406] width 45 height 11
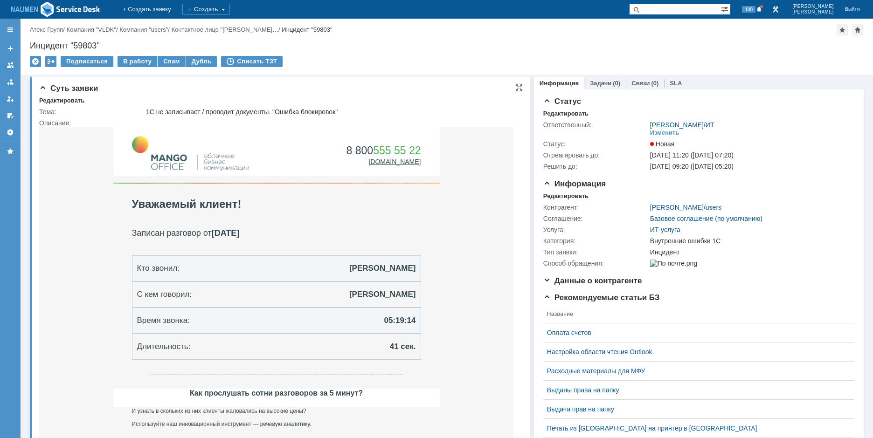
scroll to position [0, 0]
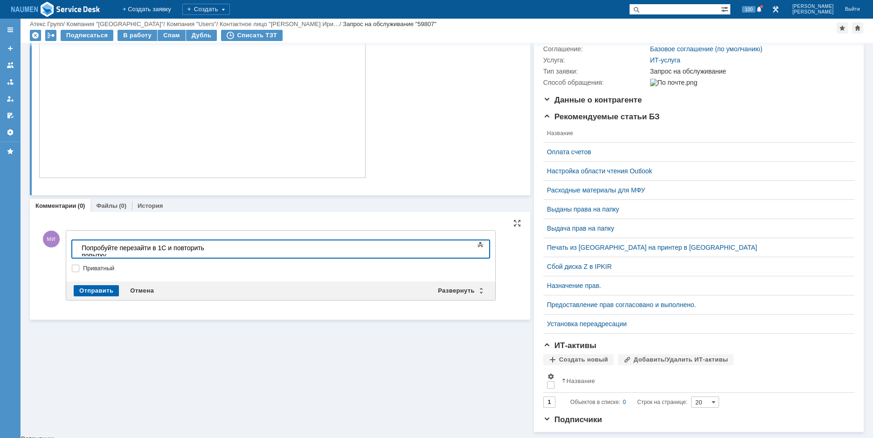
click at [88, 288] on div "Отправить" at bounding box center [96, 290] width 45 height 11
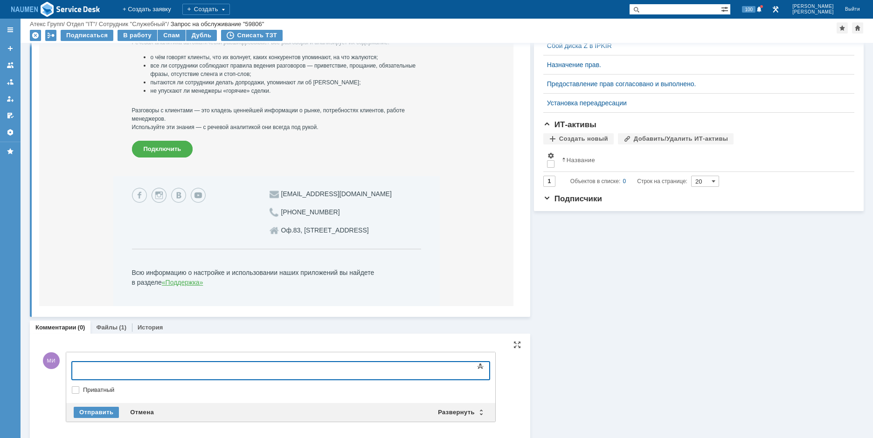
scroll to position [375, 0]
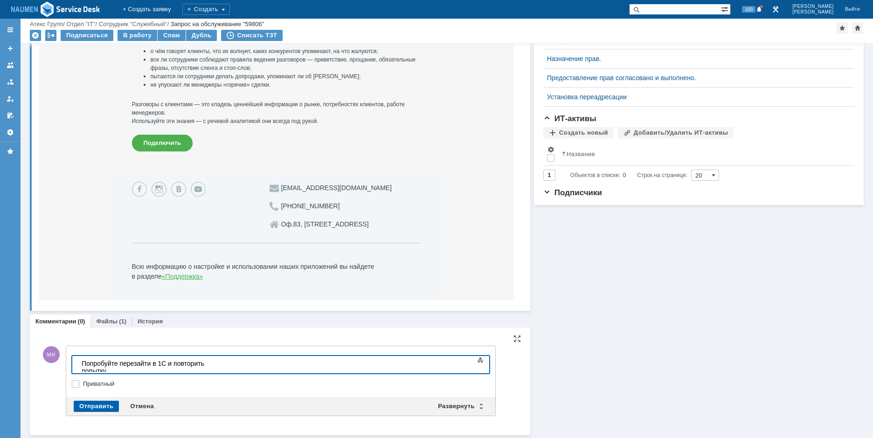
click at [102, 405] on div "Отправить" at bounding box center [96, 406] width 45 height 11
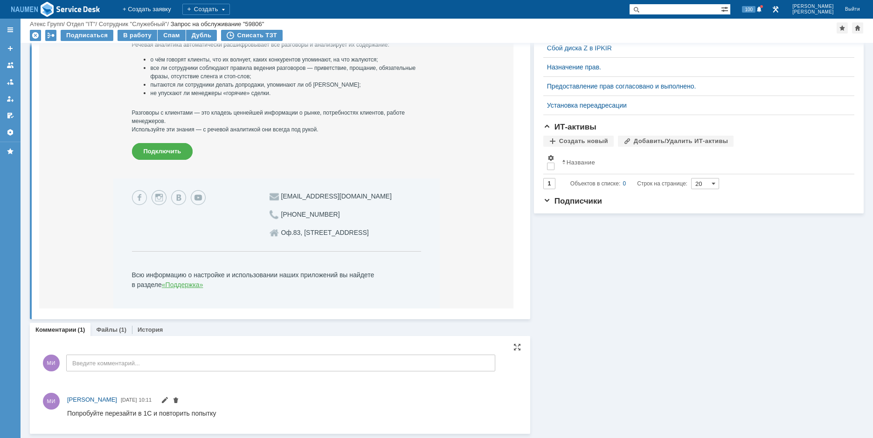
scroll to position [0, 0]
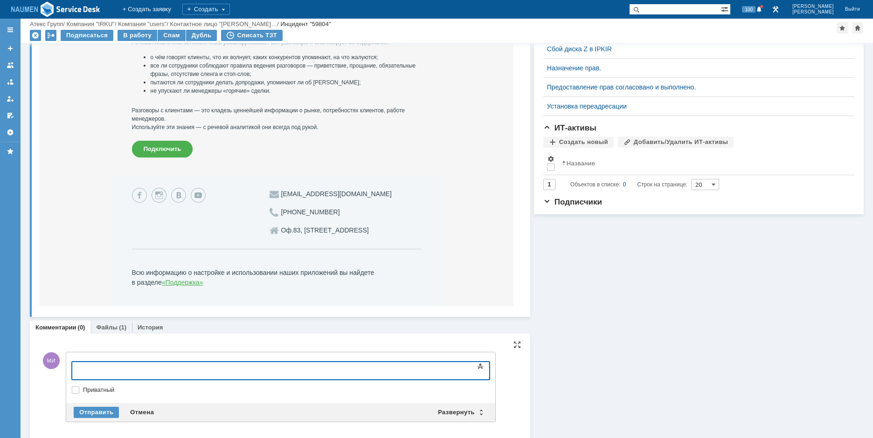
scroll to position [375, 0]
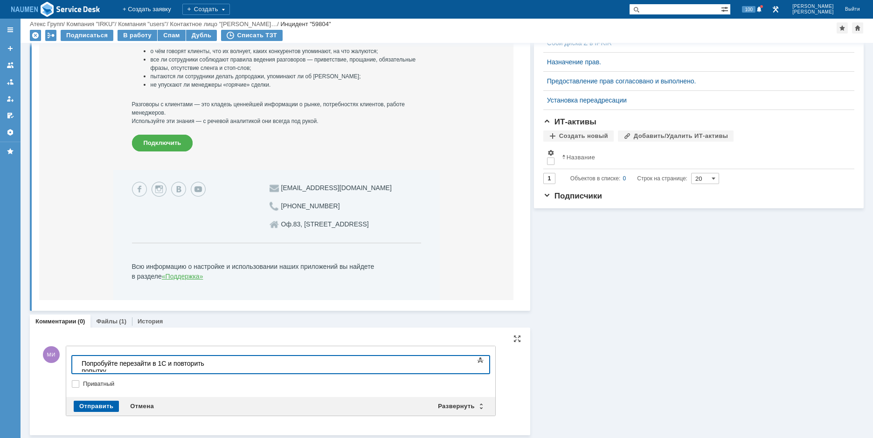
click at [98, 409] on div "Отправить" at bounding box center [96, 406] width 45 height 11
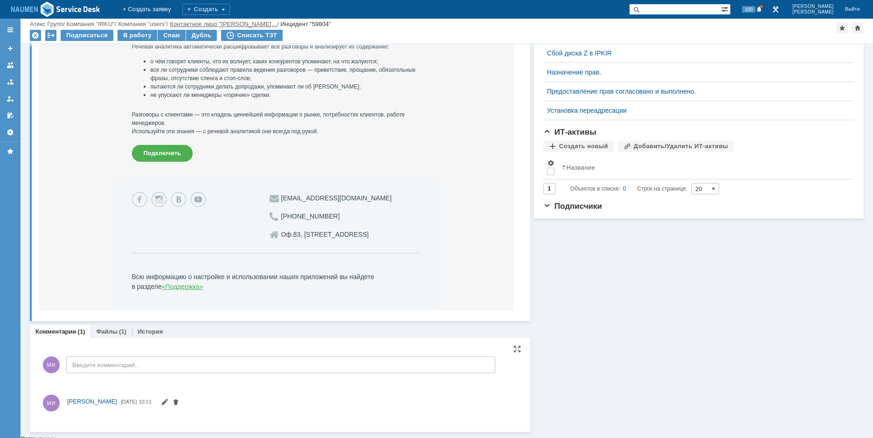
scroll to position [0, 0]
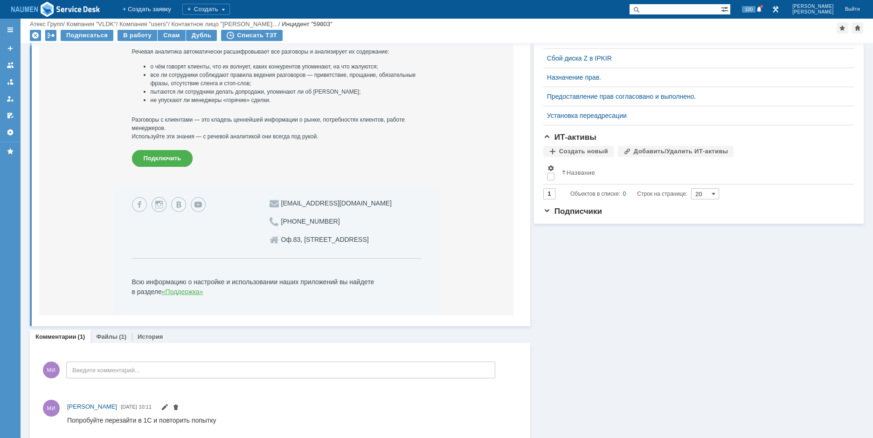
scroll to position [367, 0]
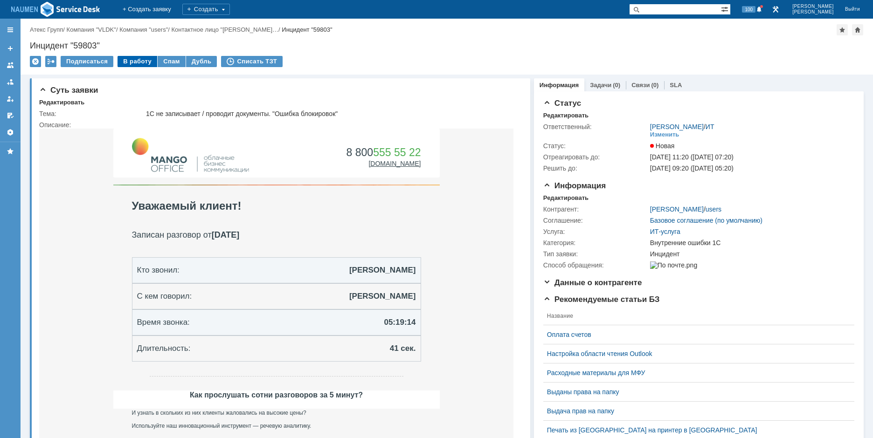
click at [139, 63] on div "В работу" at bounding box center [138, 61] width 40 height 11
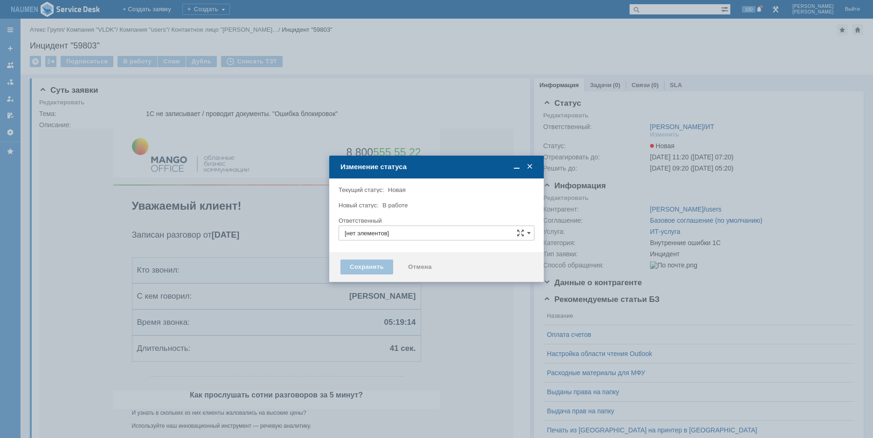
type input "[PERSON_NAME]"
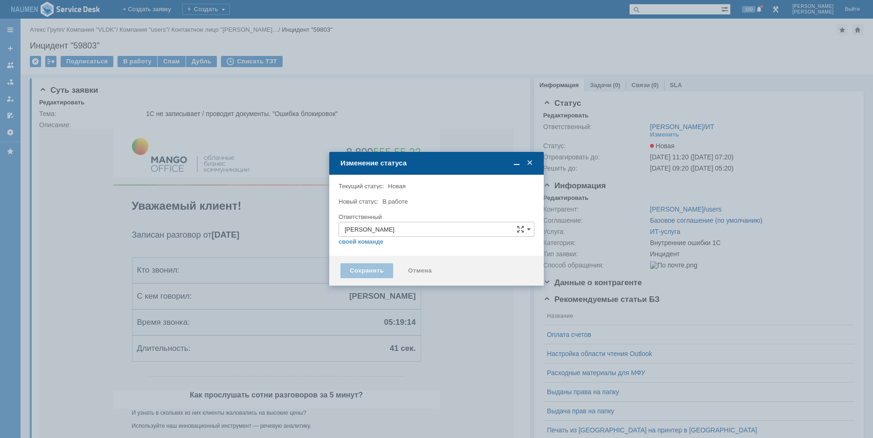
type input "Внутренние ошибки 1С"
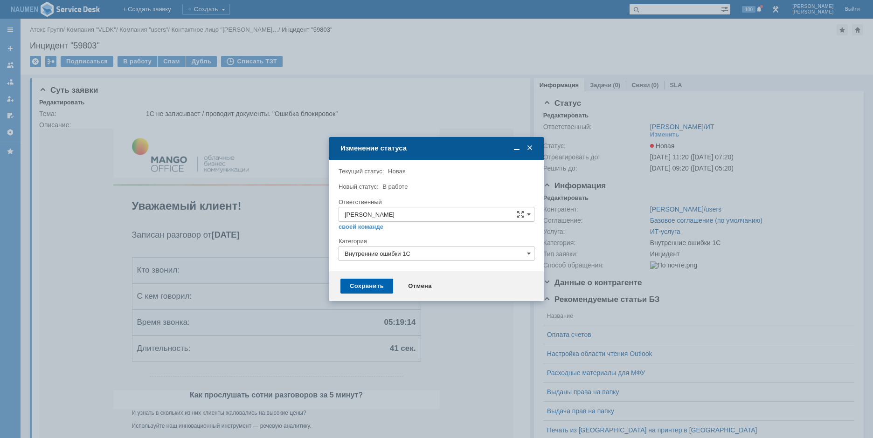
click at [378, 281] on div "Сохранить" at bounding box center [366, 286] width 53 height 15
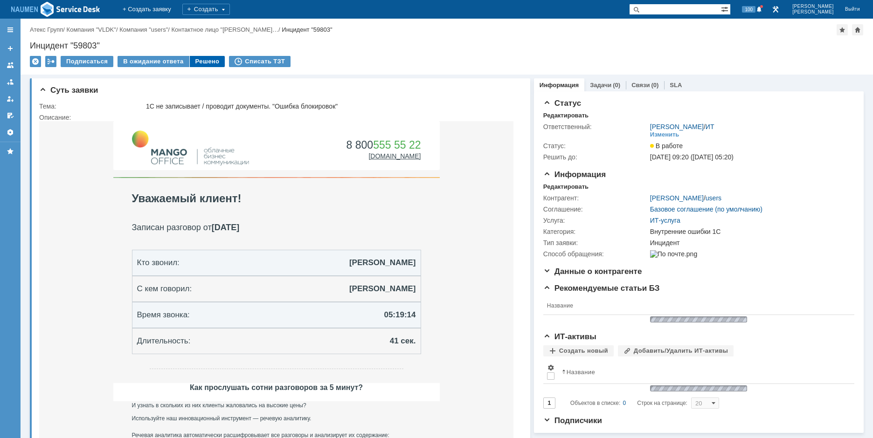
click at [199, 60] on div "Решено" at bounding box center [207, 61] width 35 height 11
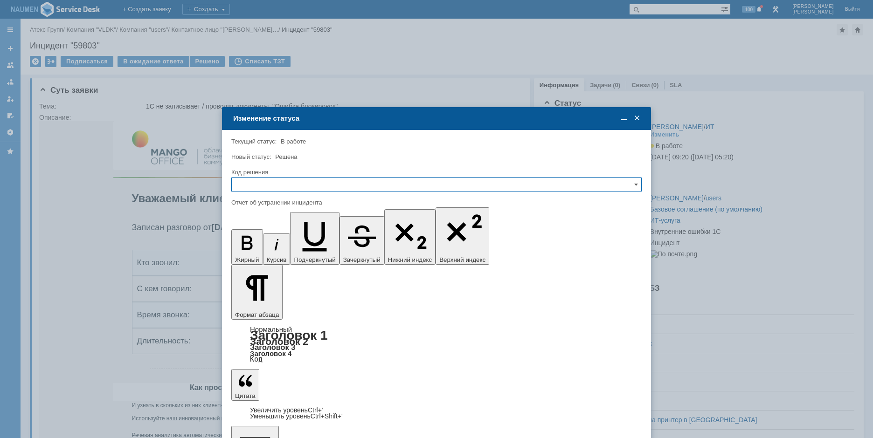
click at [340, 187] on input "text" at bounding box center [436, 184] width 410 height 15
click at [277, 242] on div "Решено" at bounding box center [437, 248] width 410 height 15
type input "Решено"
copy div "Проведены работы. Пробуйте перезайти в 1С и провести документ"
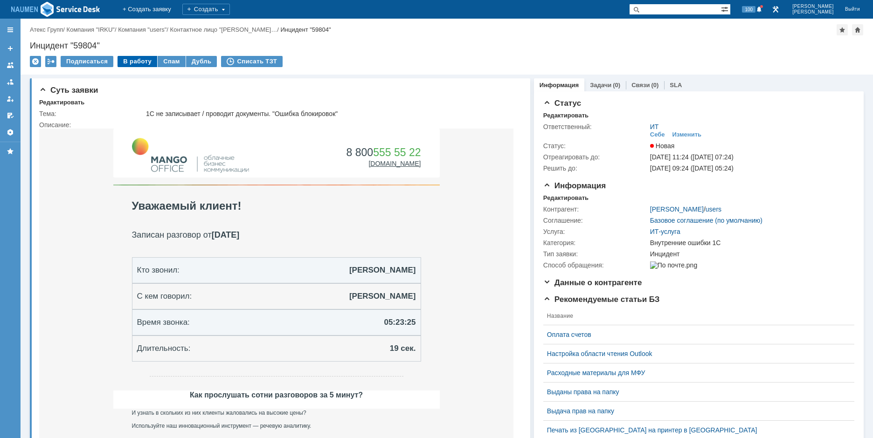
click at [134, 61] on div "В работу" at bounding box center [138, 61] width 40 height 11
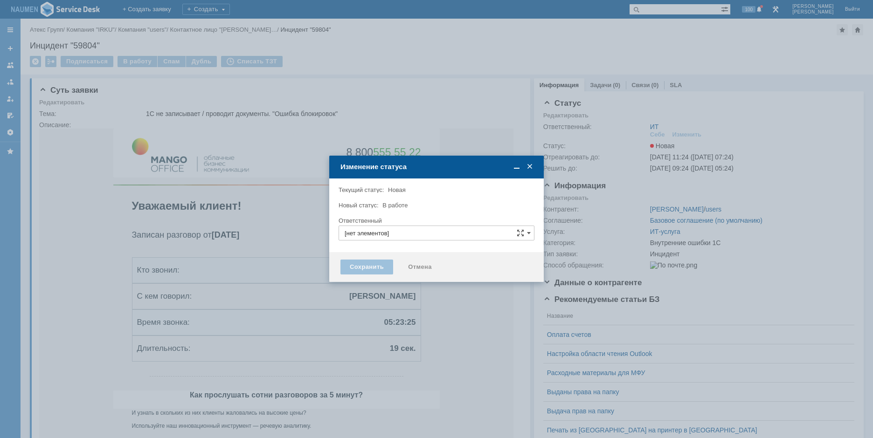
type input "ИТ"
type input "Внутренние ошибки 1С"
type input "[PERSON_NAME]"
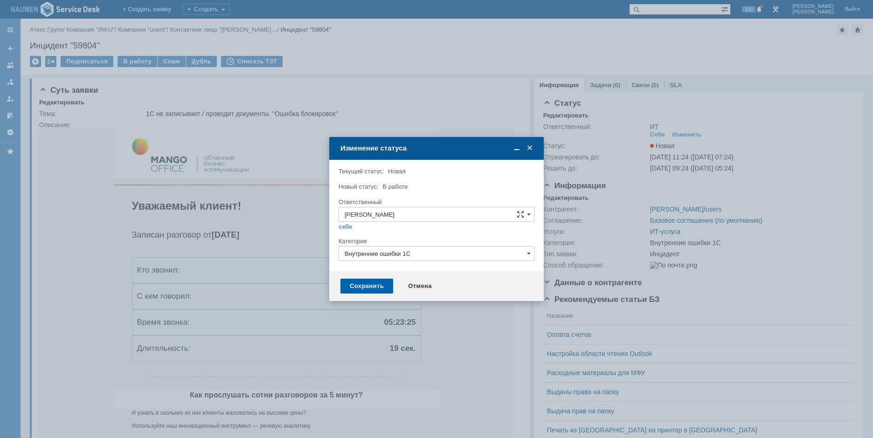
click at [370, 290] on div "Сохранить" at bounding box center [366, 286] width 53 height 15
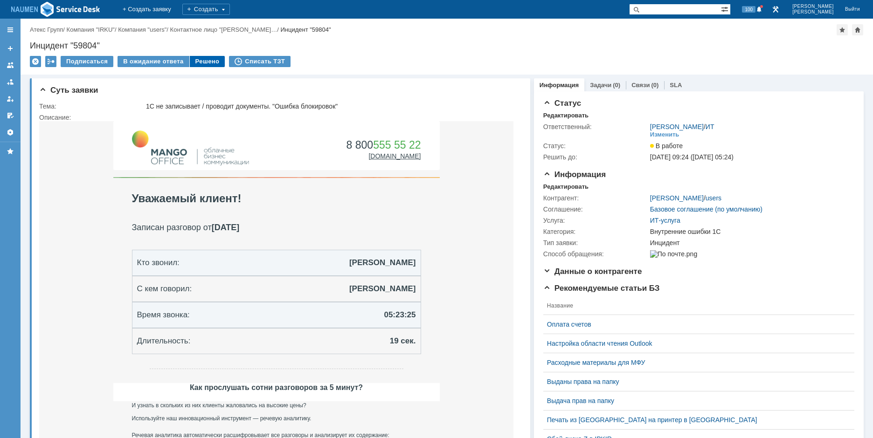
click at [200, 59] on div "Решено" at bounding box center [207, 61] width 35 height 11
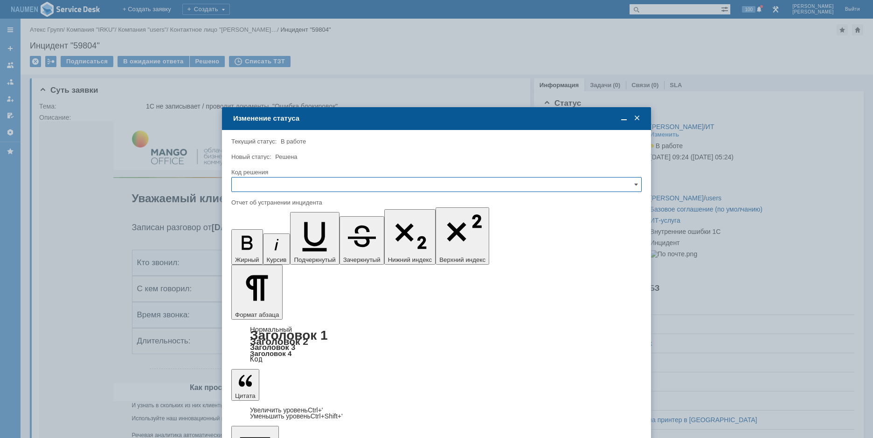
click at [311, 184] on input "text" at bounding box center [436, 184] width 410 height 15
click at [284, 245] on span "Решено" at bounding box center [436, 247] width 398 height 7
type input "Решено"
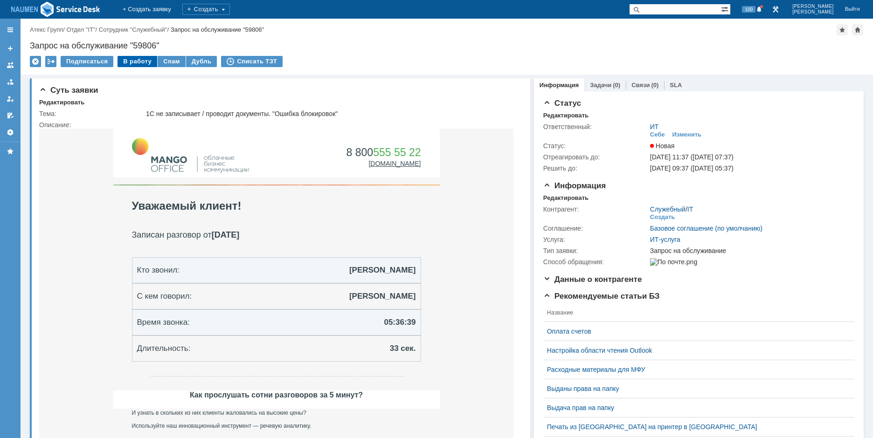
click at [130, 58] on div "В работу" at bounding box center [138, 61] width 40 height 11
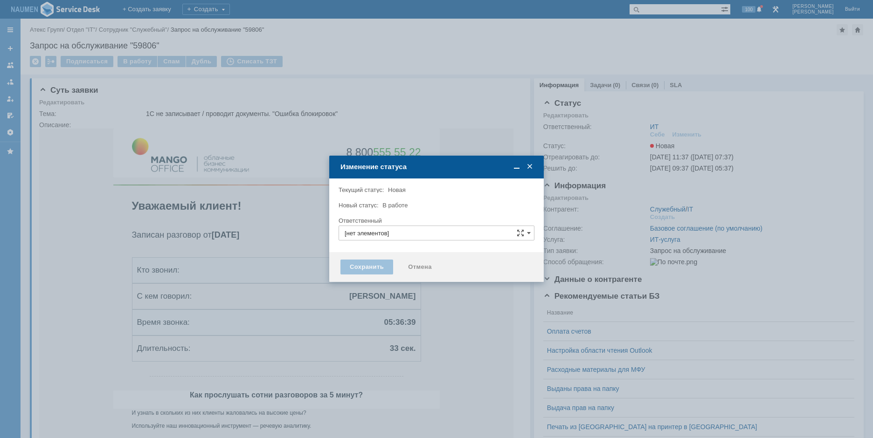
type input "ИТ"
type input "[PERSON_NAME]"
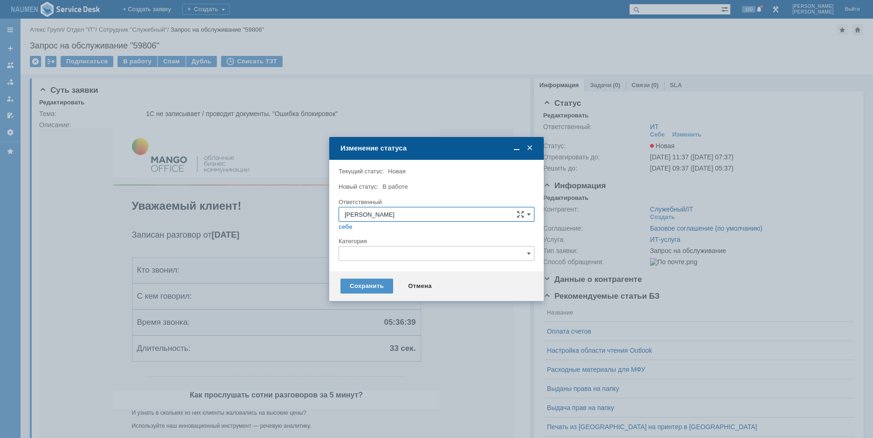
click at [372, 256] on input "text" at bounding box center [437, 253] width 196 height 15
click at [381, 298] on div "Внутренние ошибки 1С" at bounding box center [436, 301] width 195 height 15
type input "Внутренние ошибки 1С"
click at [361, 283] on div "Сохранить" at bounding box center [366, 286] width 53 height 15
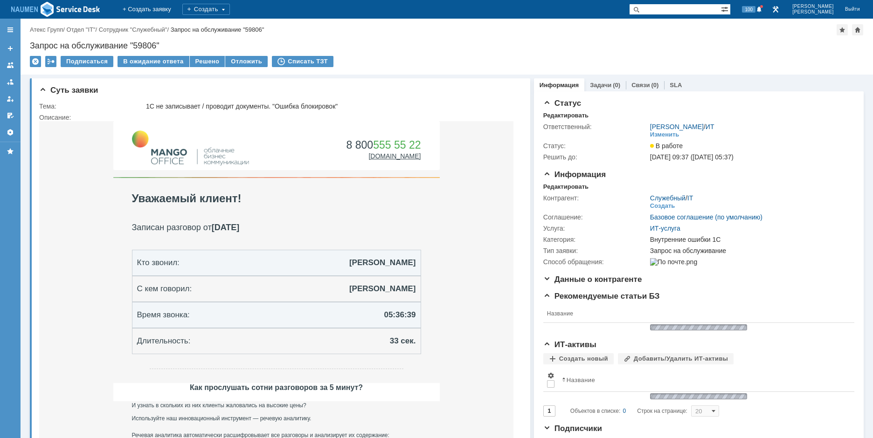
click at [192, 56] on div "Назад | Атекс Групп / Отдел "IT" / Сотрудник "Служебный" / Запрос на обслуживан…" at bounding box center [447, 47] width 853 height 56
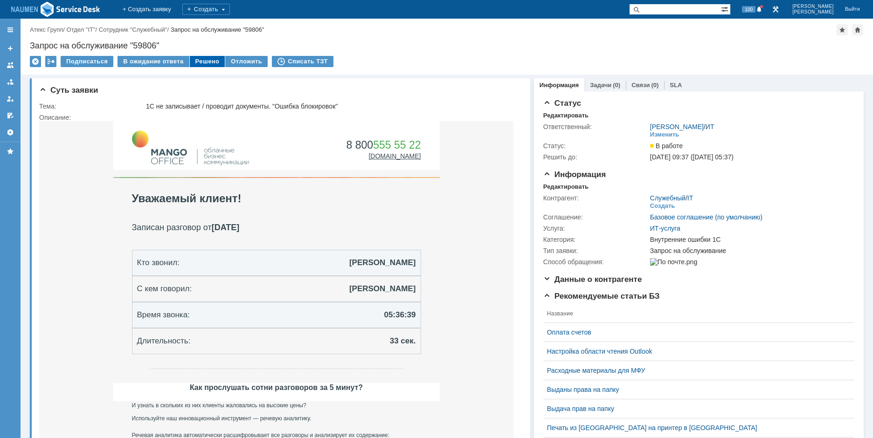
click at [201, 63] on div "Решено" at bounding box center [207, 61] width 35 height 11
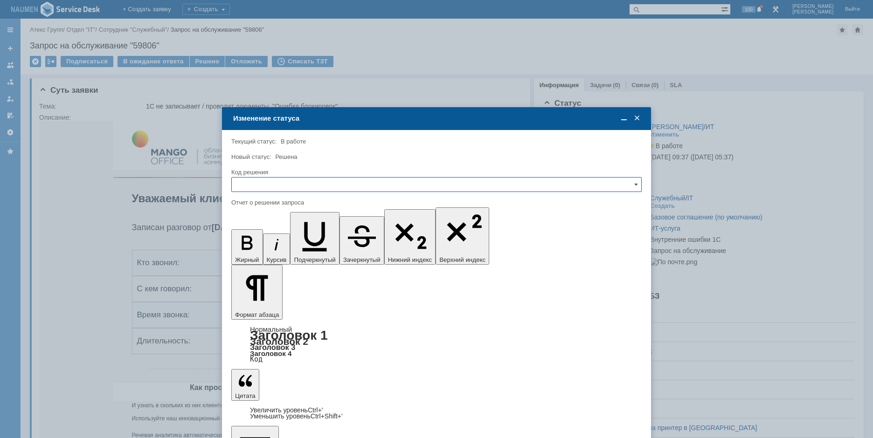
click at [318, 184] on input "text" at bounding box center [436, 184] width 410 height 15
drag, startPoint x: 271, startPoint y: 252, endPoint x: 40, endPoint y: 29, distance: 321.0
click at [271, 252] on div "Решено" at bounding box center [437, 248] width 410 height 15
type input "Решено"
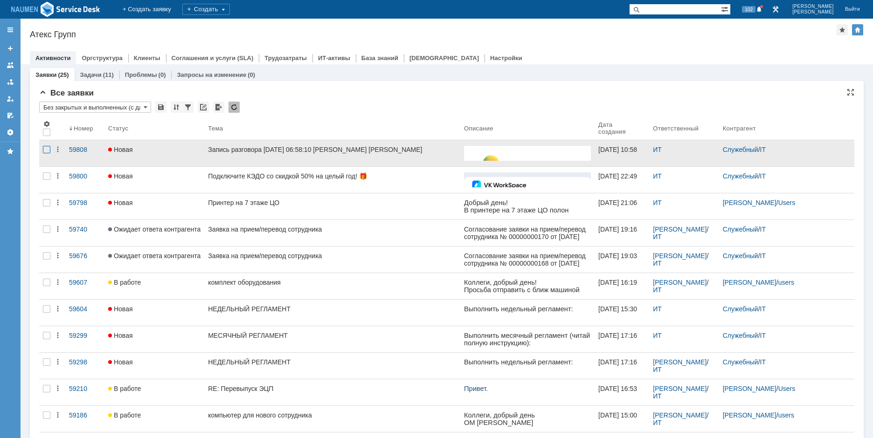
click at [48, 148] on div at bounding box center [46, 149] width 7 height 7
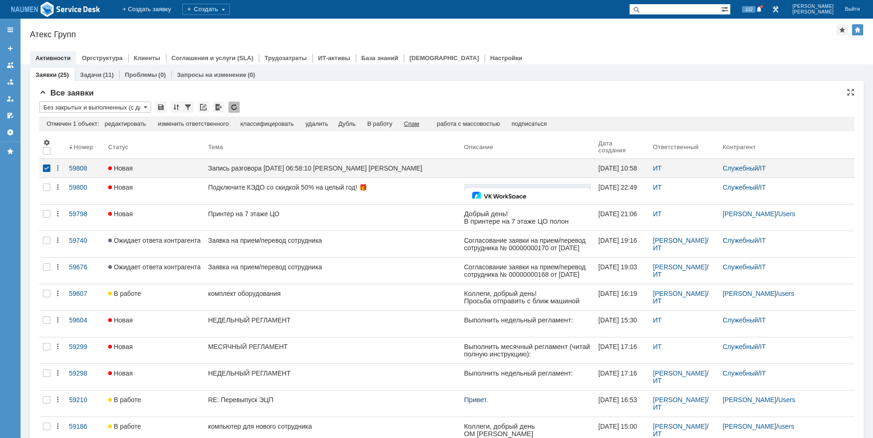
click at [419, 124] on div "Спам" at bounding box center [411, 123] width 15 height 7
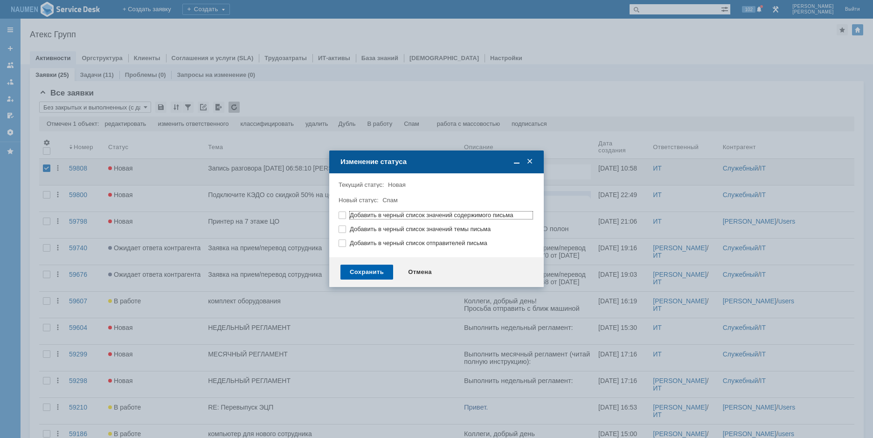
click at [363, 266] on div "Сохранить" at bounding box center [366, 272] width 53 height 15
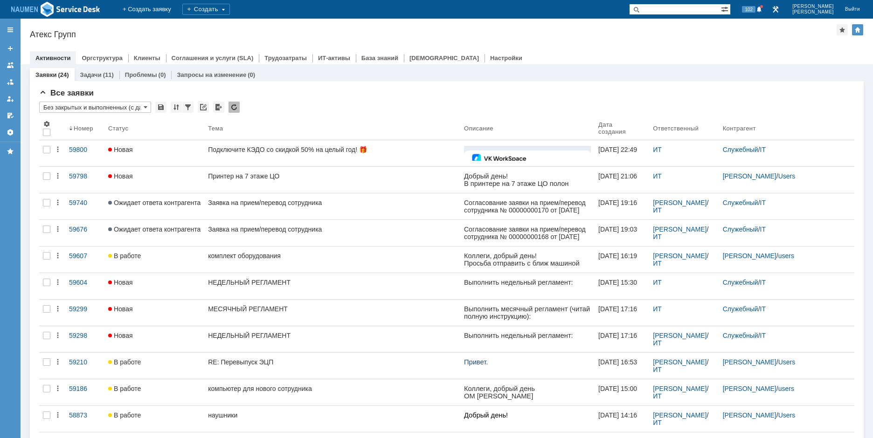
click at [707, 51] on div "Активности Оргструктура Клиенты Соглашения и услуги (SLA) Трудозатраты ИТ-актив…" at bounding box center [447, 57] width 834 height 13
